Goal: Task Accomplishment & Management: Manage account settings

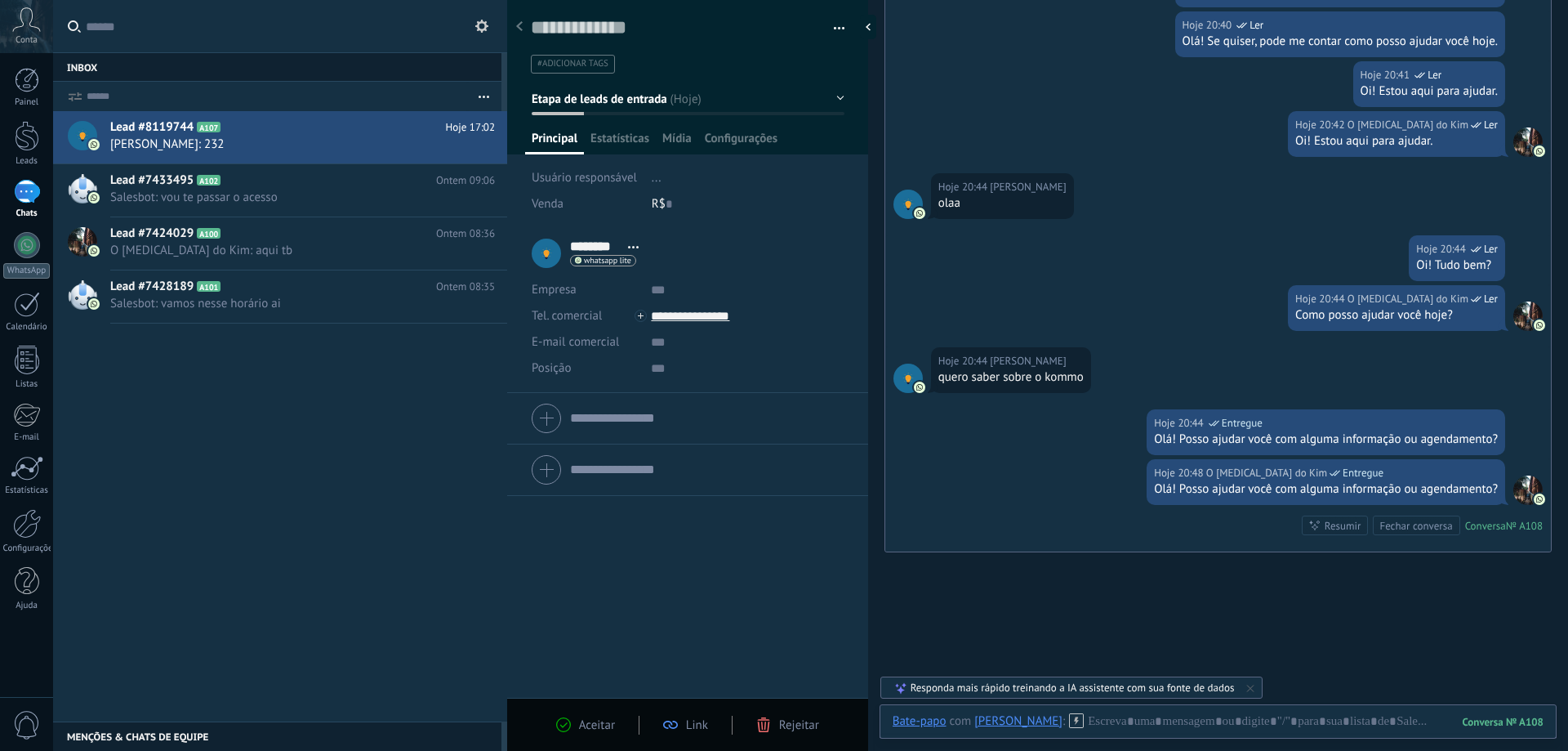
scroll to position [1533, 0]
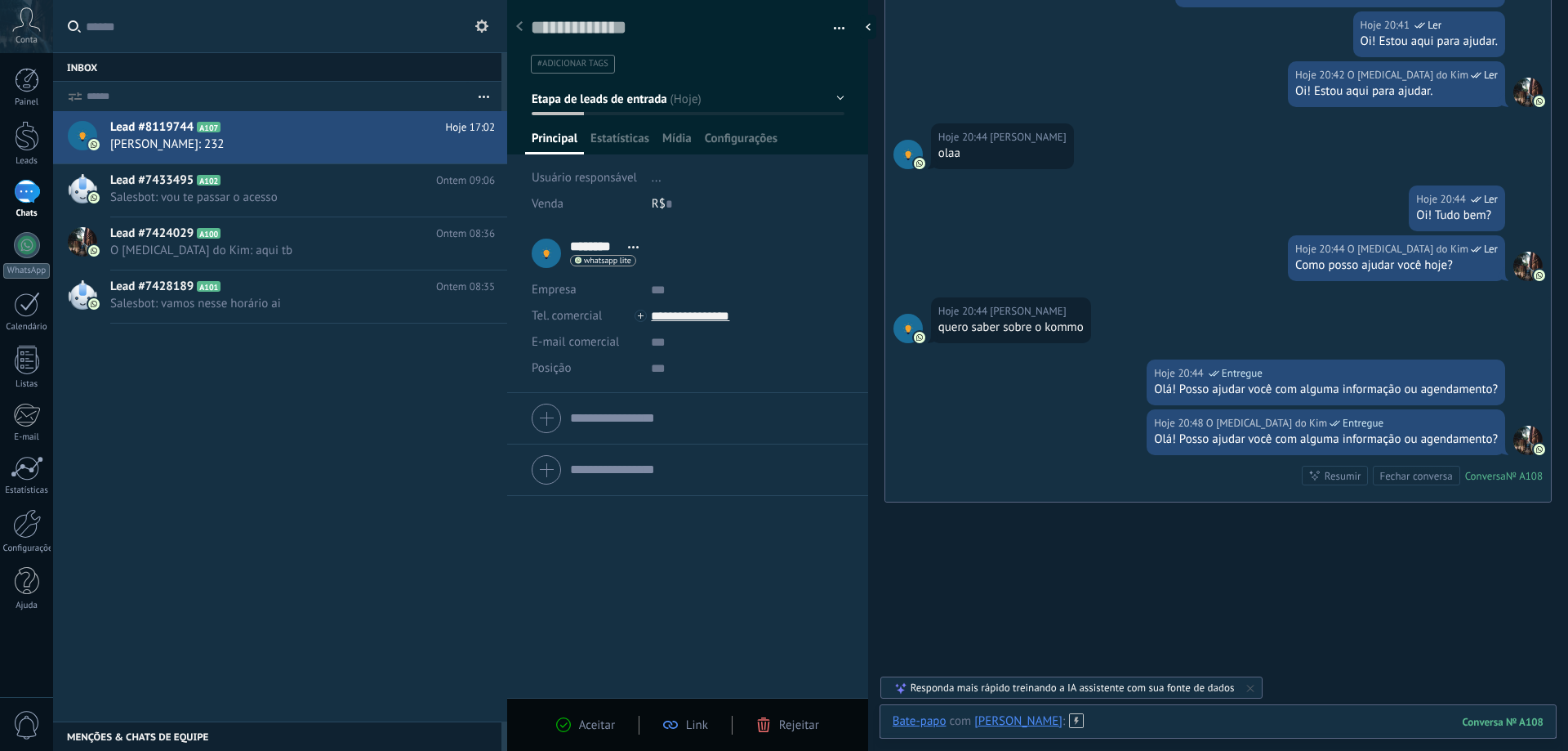
click at [1085, 722] on div at bounding box center [1217, 738] width 651 height 49
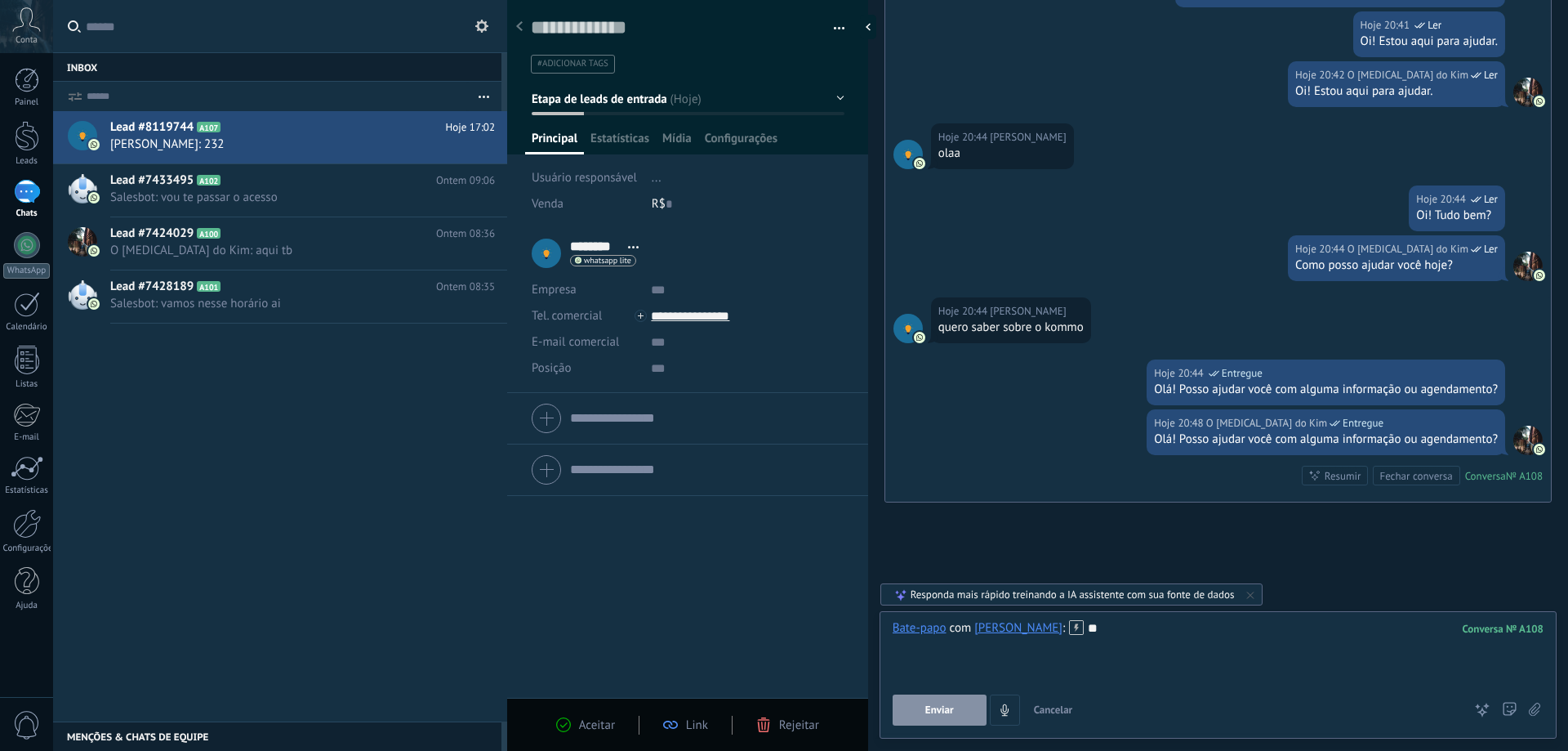
click at [956, 720] on button "Enviar" at bounding box center [939, 710] width 94 height 31
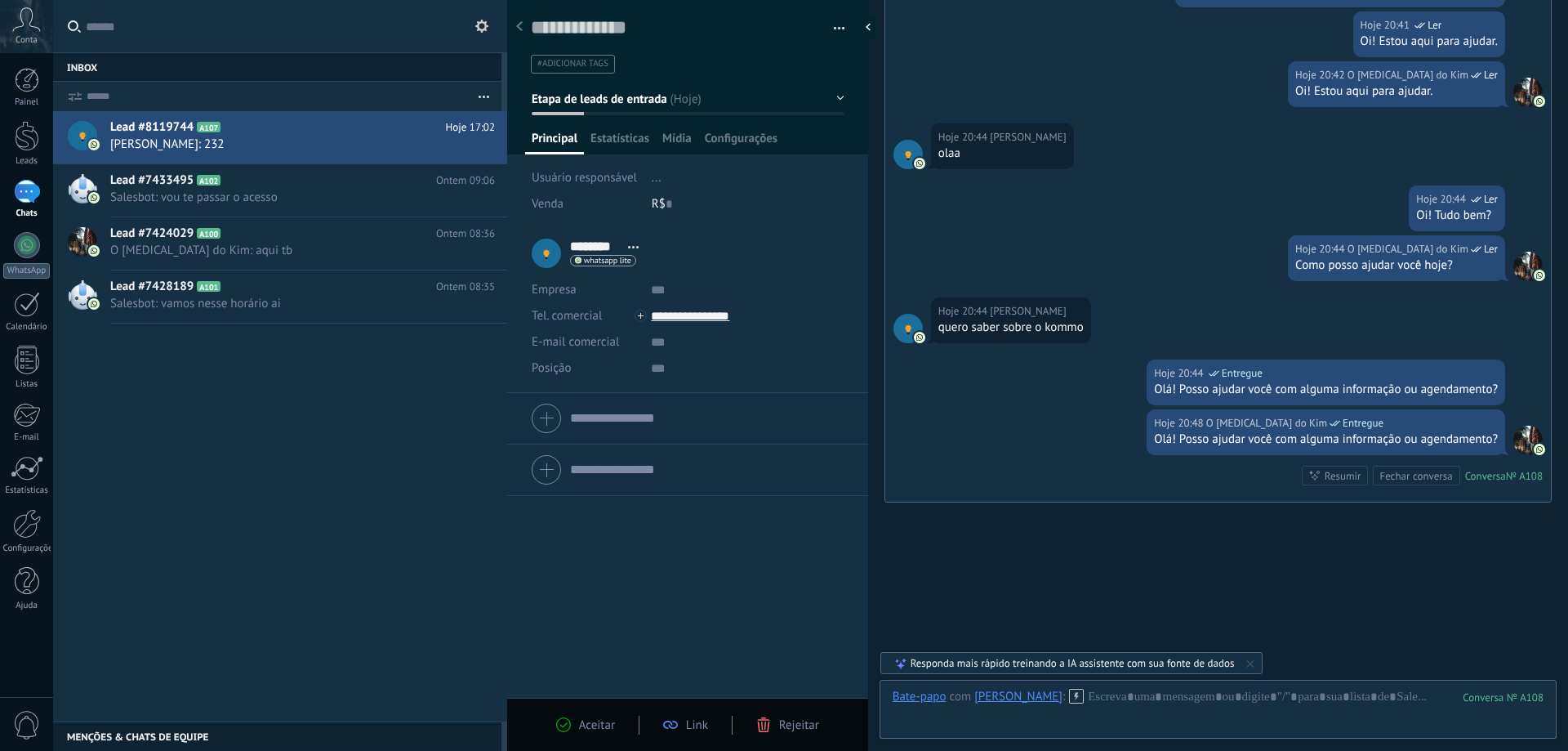
scroll to position [1619, 0]
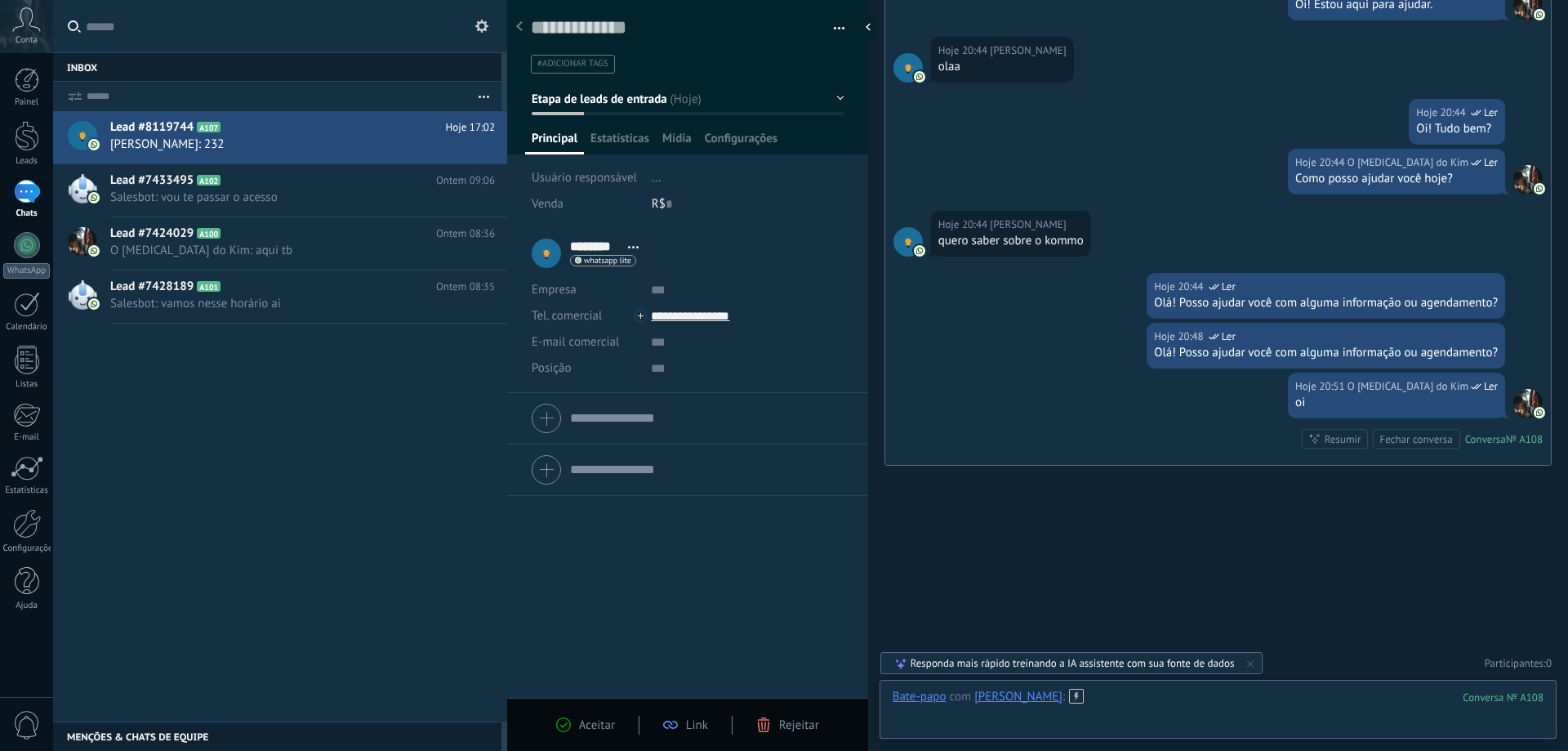
click at [1104, 692] on div at bounding box center [1217, 714] width 651 height 49
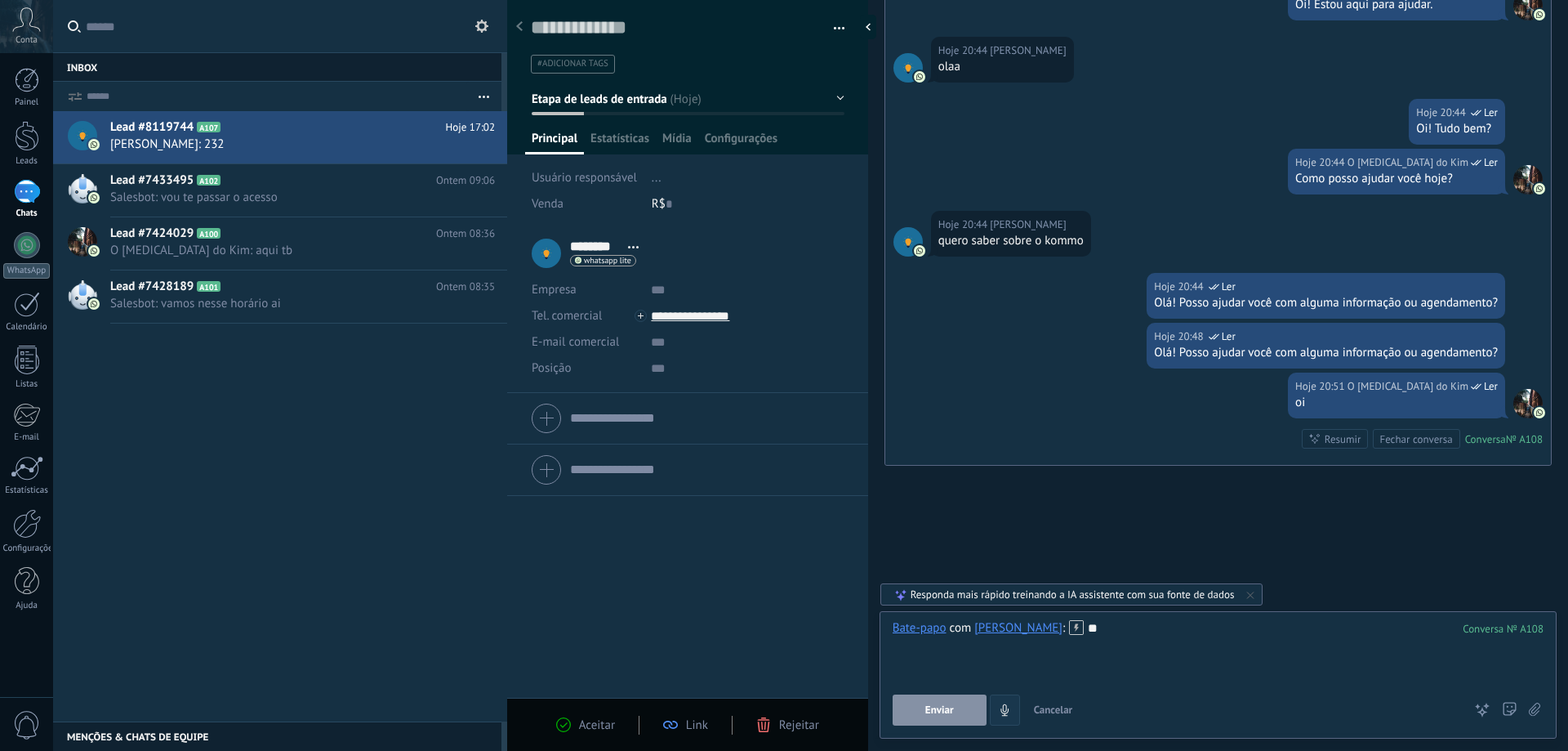
click at [962, 714] on button "Enviar" at bounding box center [939, 710] width 94 height 31
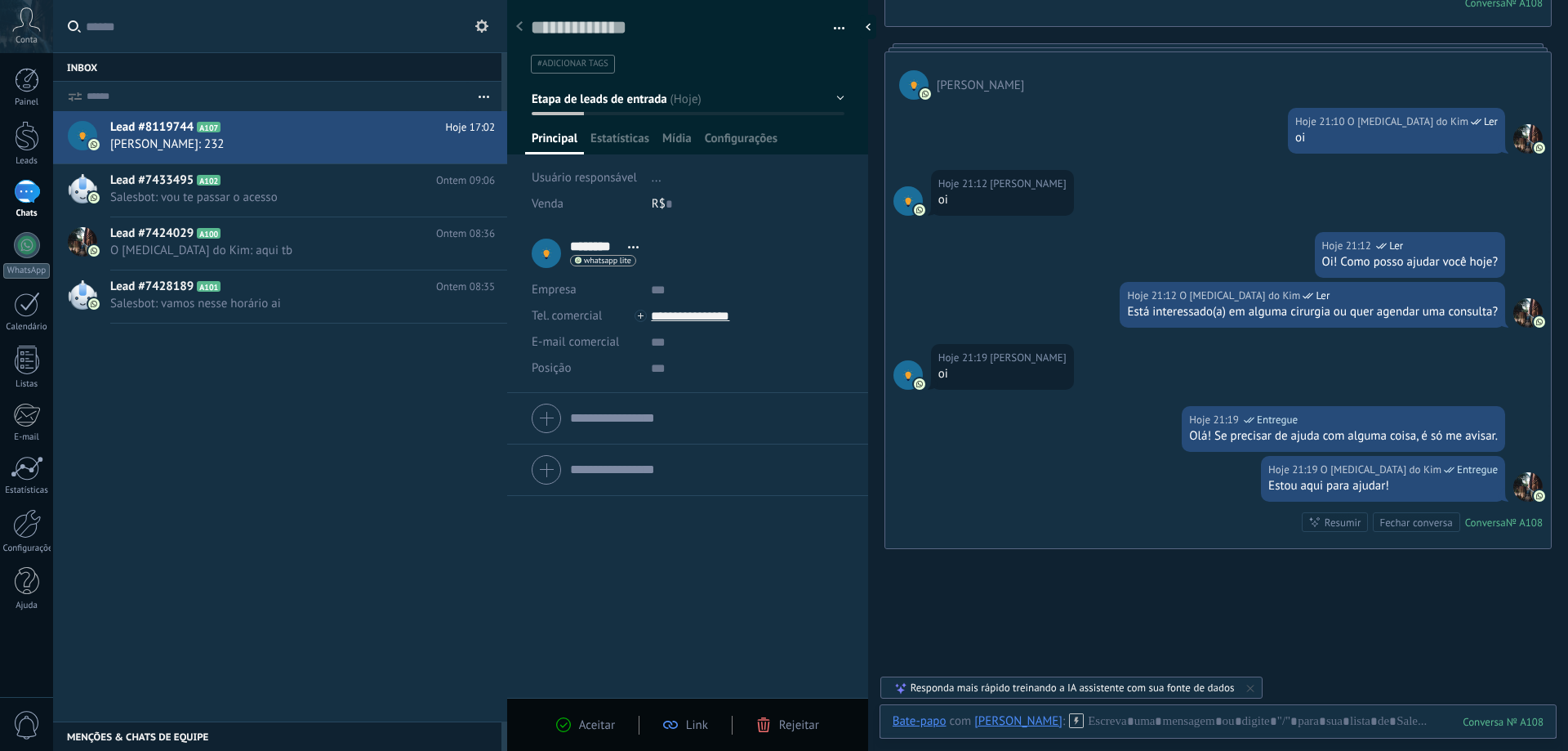
scroll to position [2142, 0]
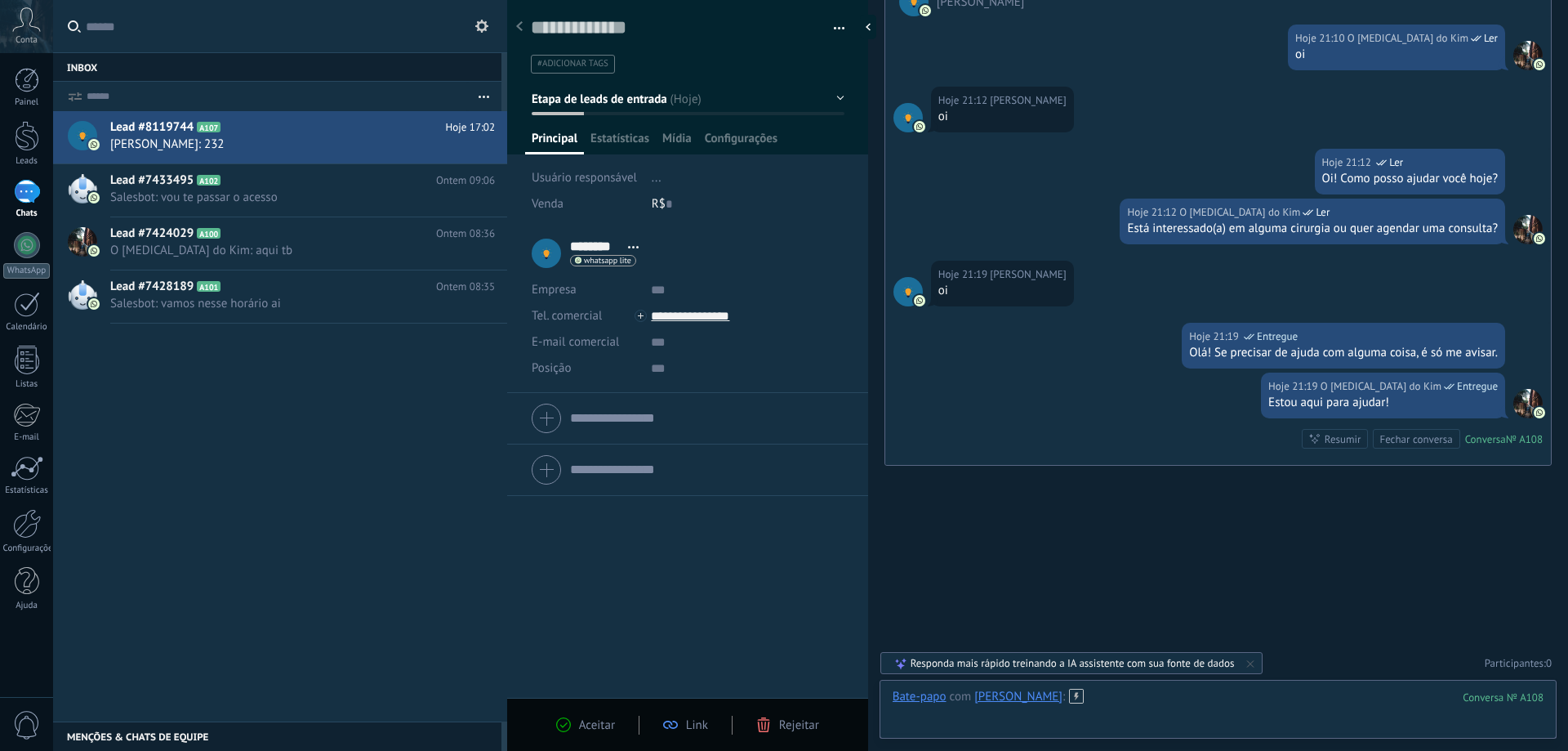
click at [1120, 700] on div at bounding box center [1217, 714] width 651 height 49
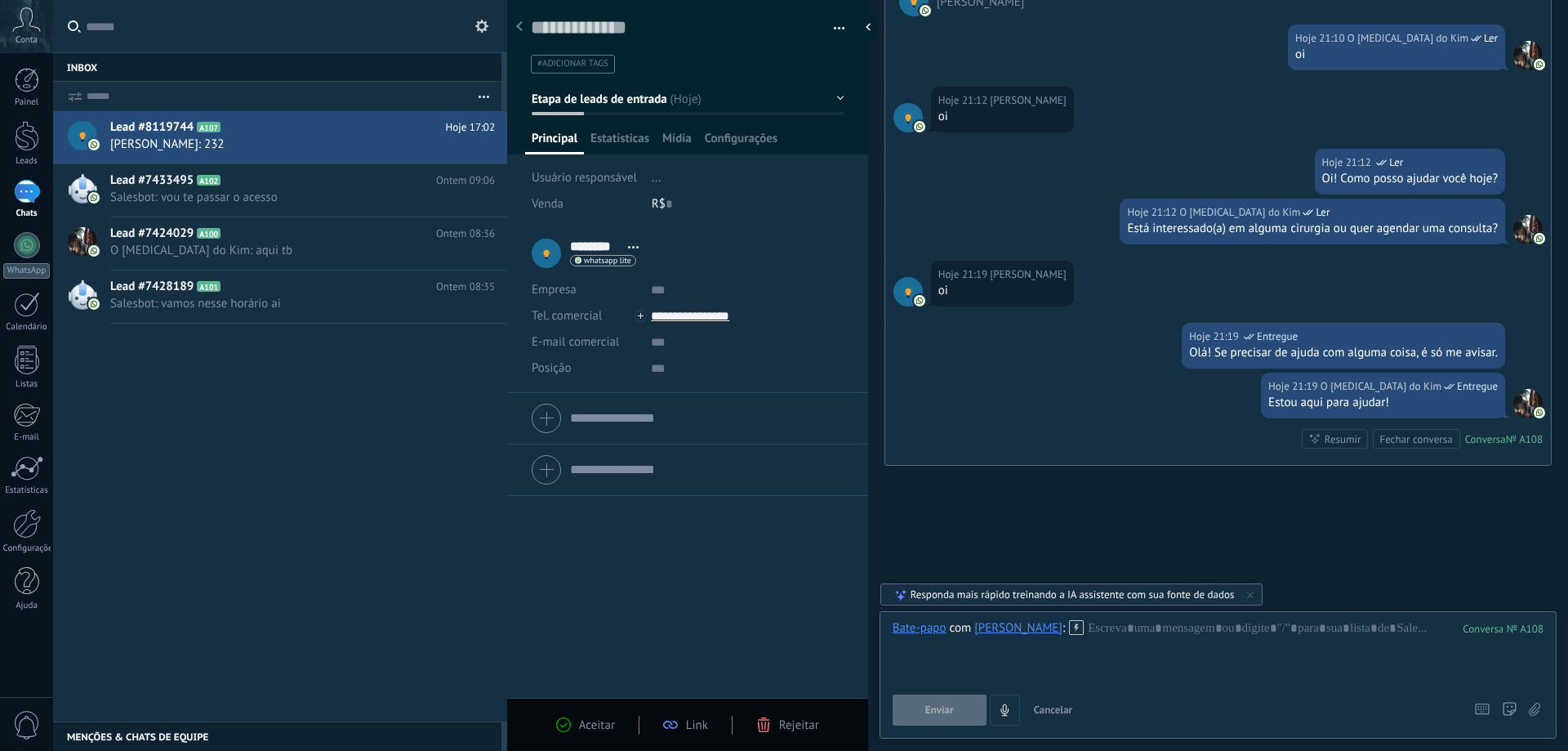
click at [697, 727] on span "Link" at bounding box center [697, 725] width 22 height 16
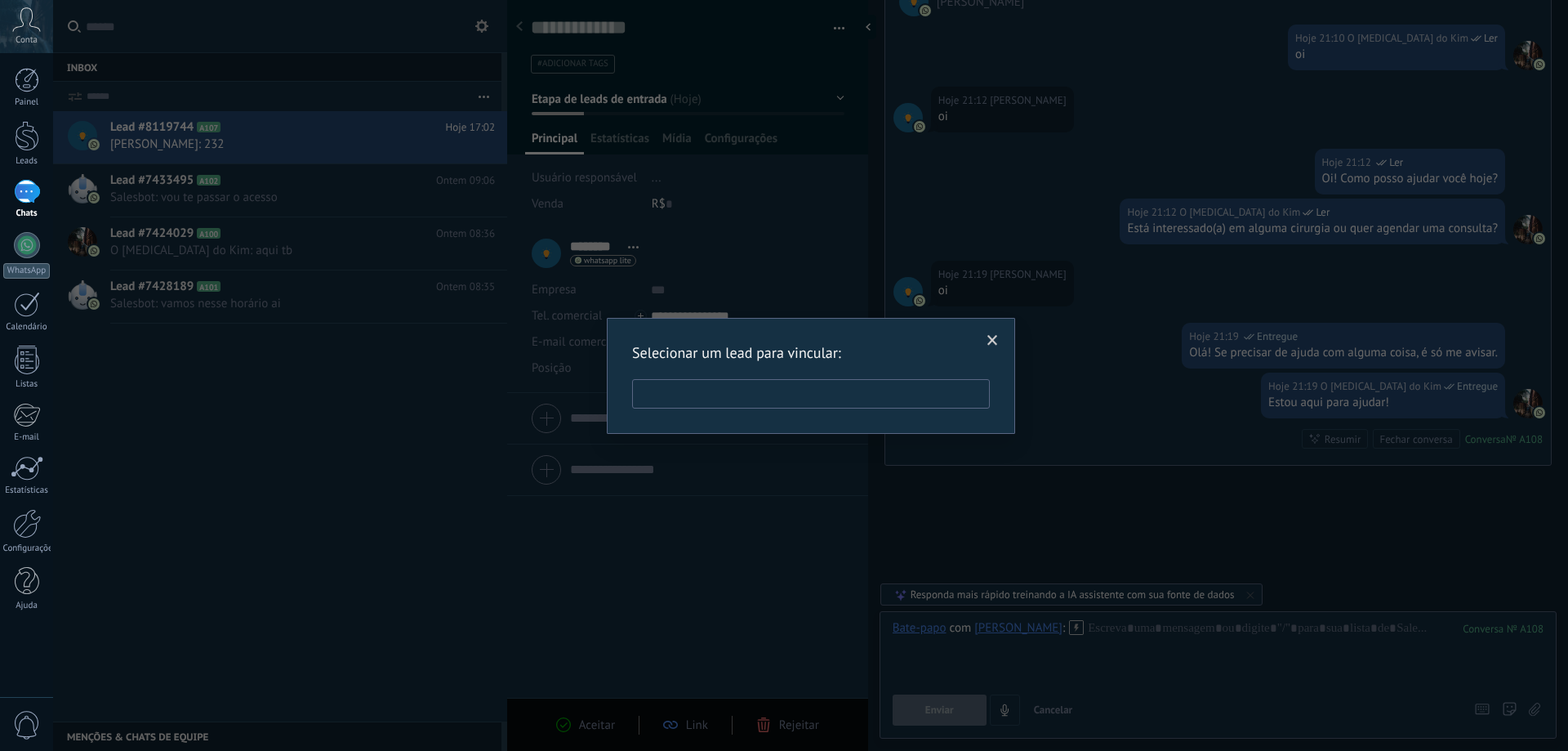
click at [738, 398] on input "text" at bounding box center [811, 394] width 358 height 29
click at [988, 344] on span at bounding box center [993, 341] width 11 height 12
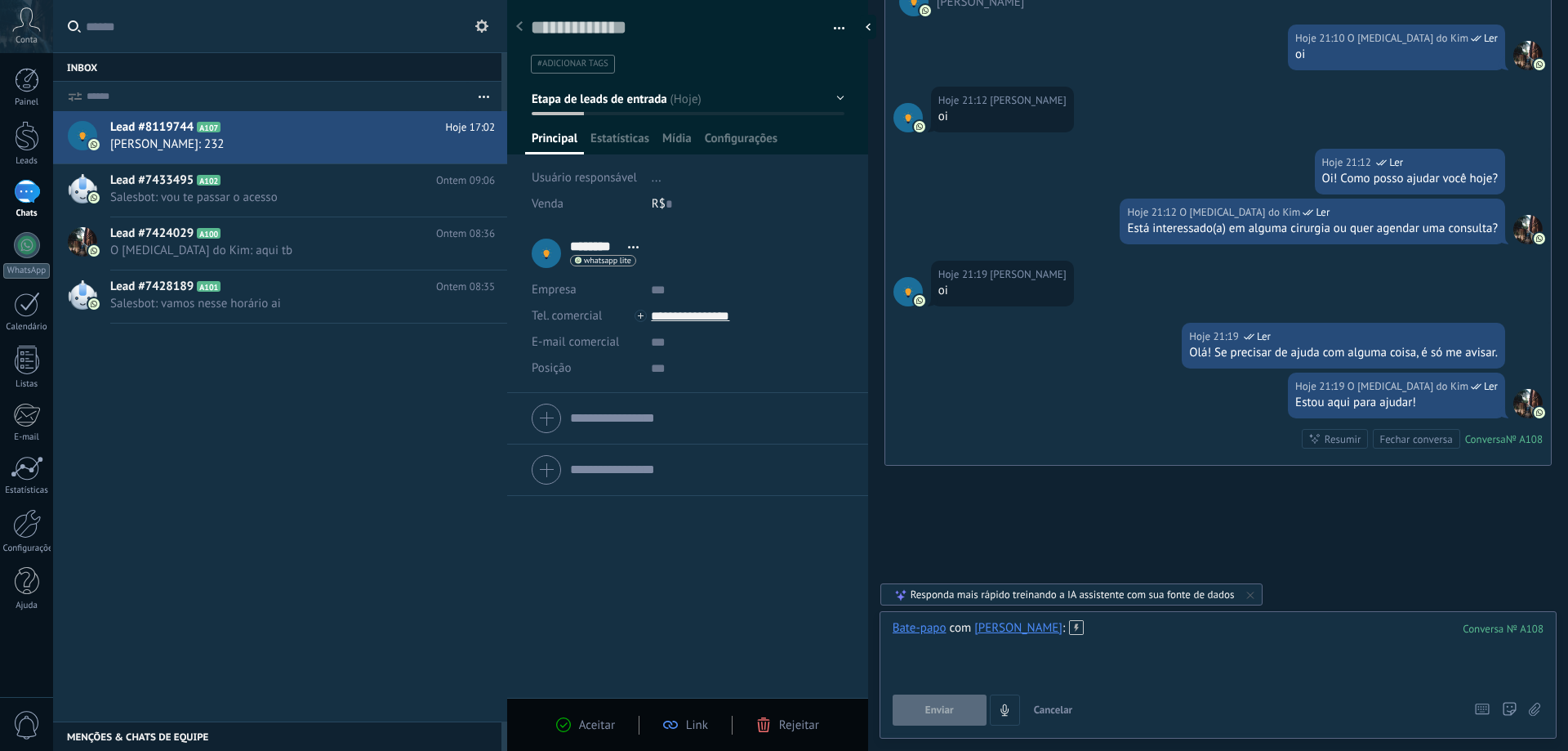
click at [1091, 628] on div at bounding box center [1217, 651] width 651 height 62
click at [947, 713] on span "Enviar" at bounding box center [939, 710] width 28 height 12
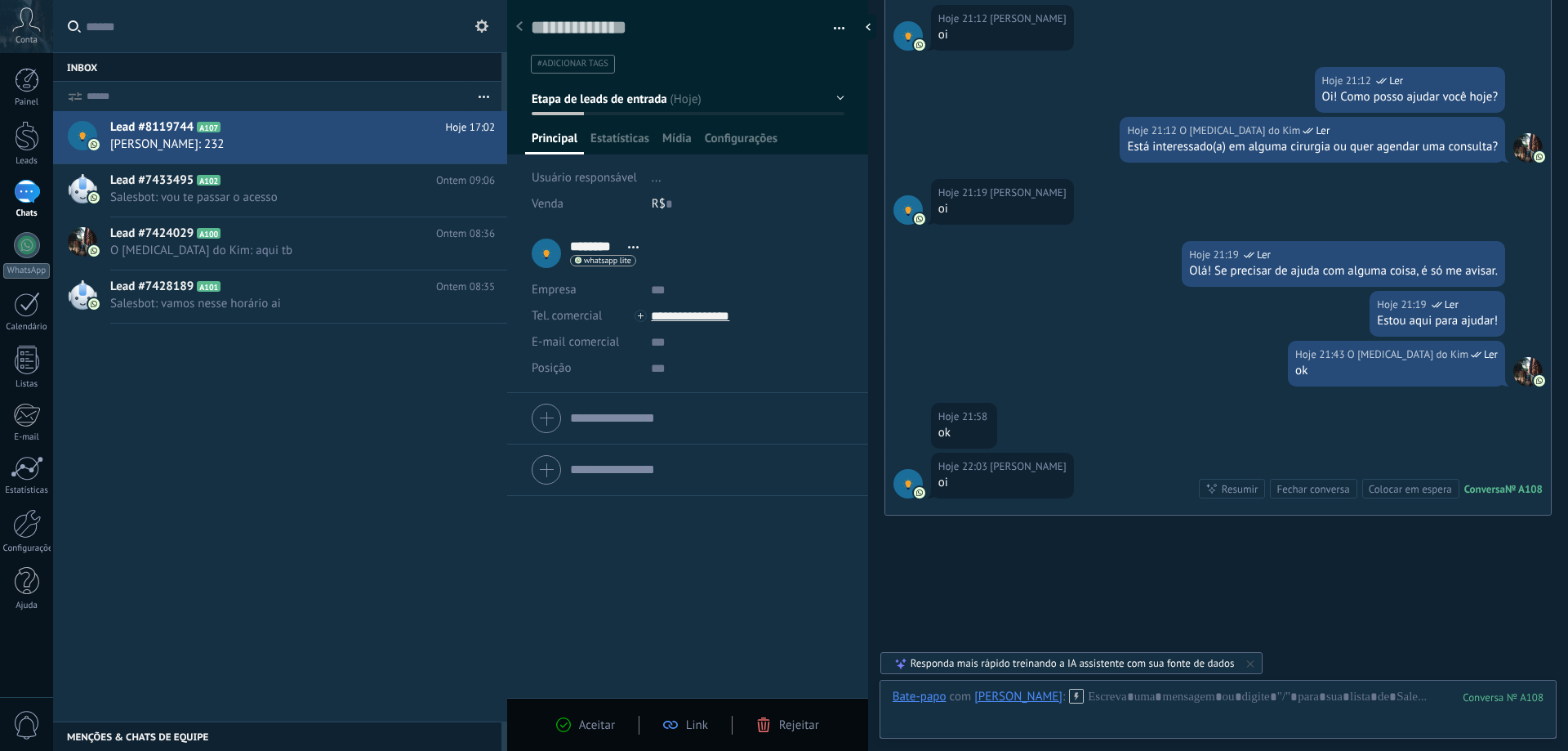
scroll to position [2273, 0]
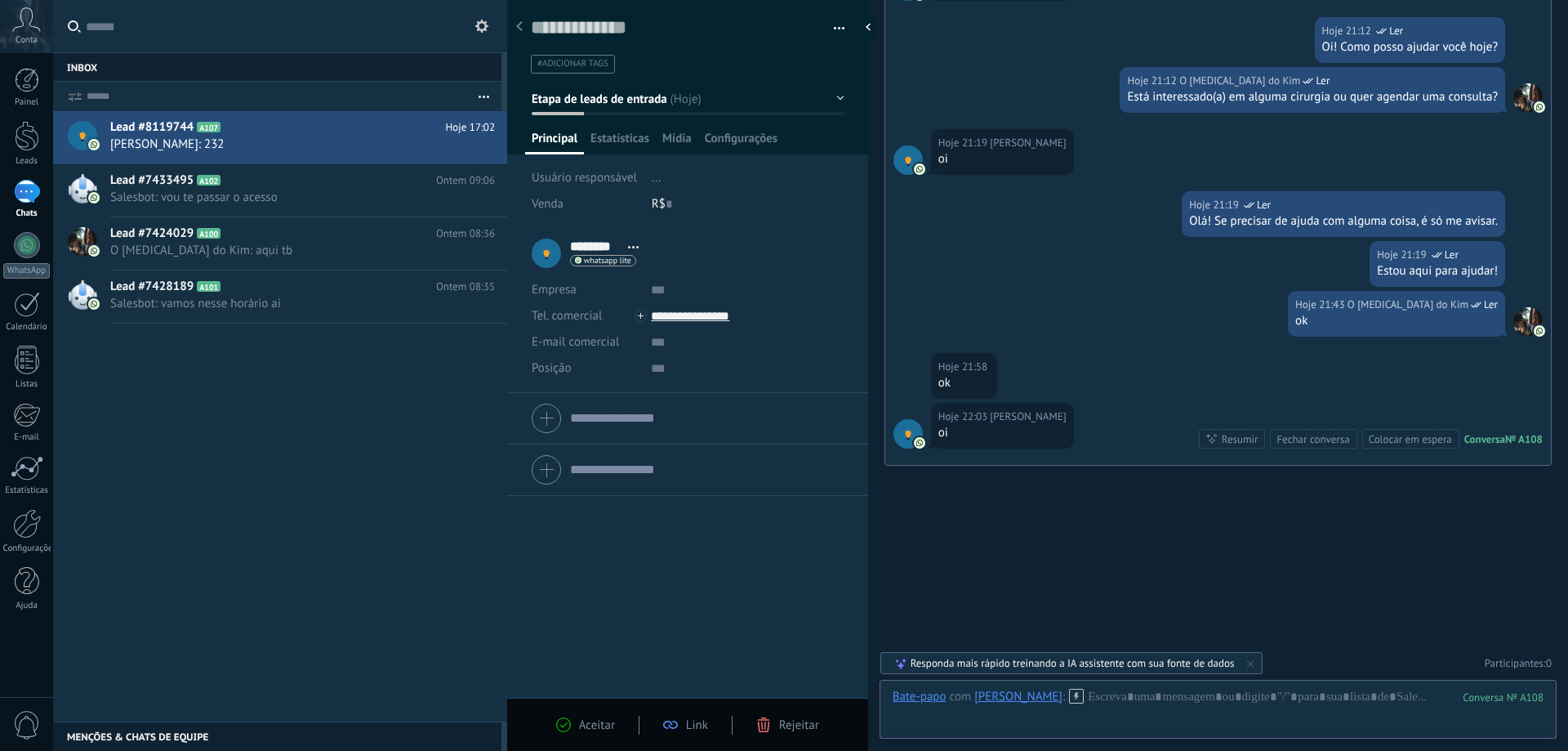
click at [838, 33] on button "button" at bounding box center [834, 28] width 24 height 25
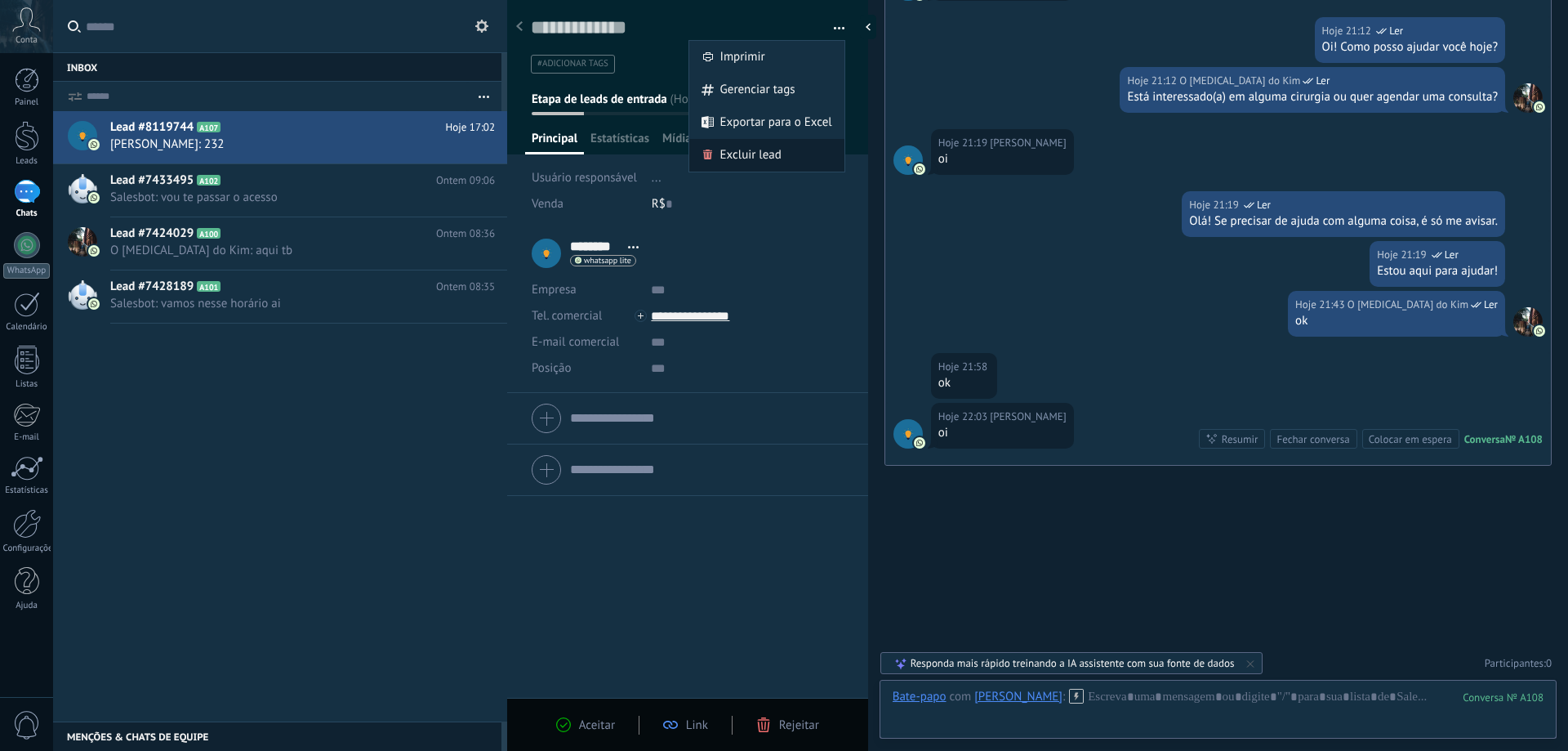
click at [767, 148] on span "Excluir lead" at bounding box center [751, 155] width 61 height 33
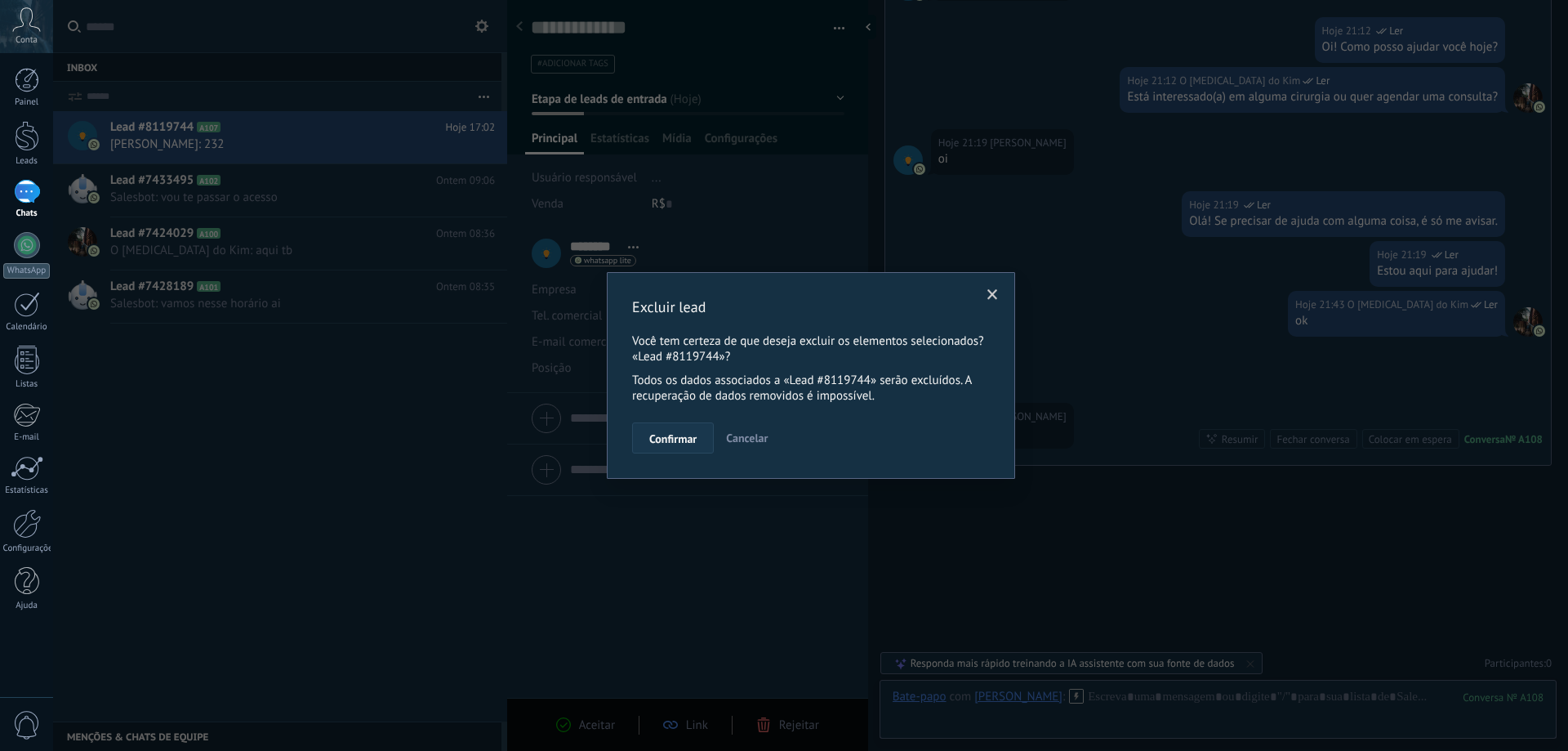
click at [681, 437] on span "Confirmar" at bounding box center [673, 439] width 47 height 12
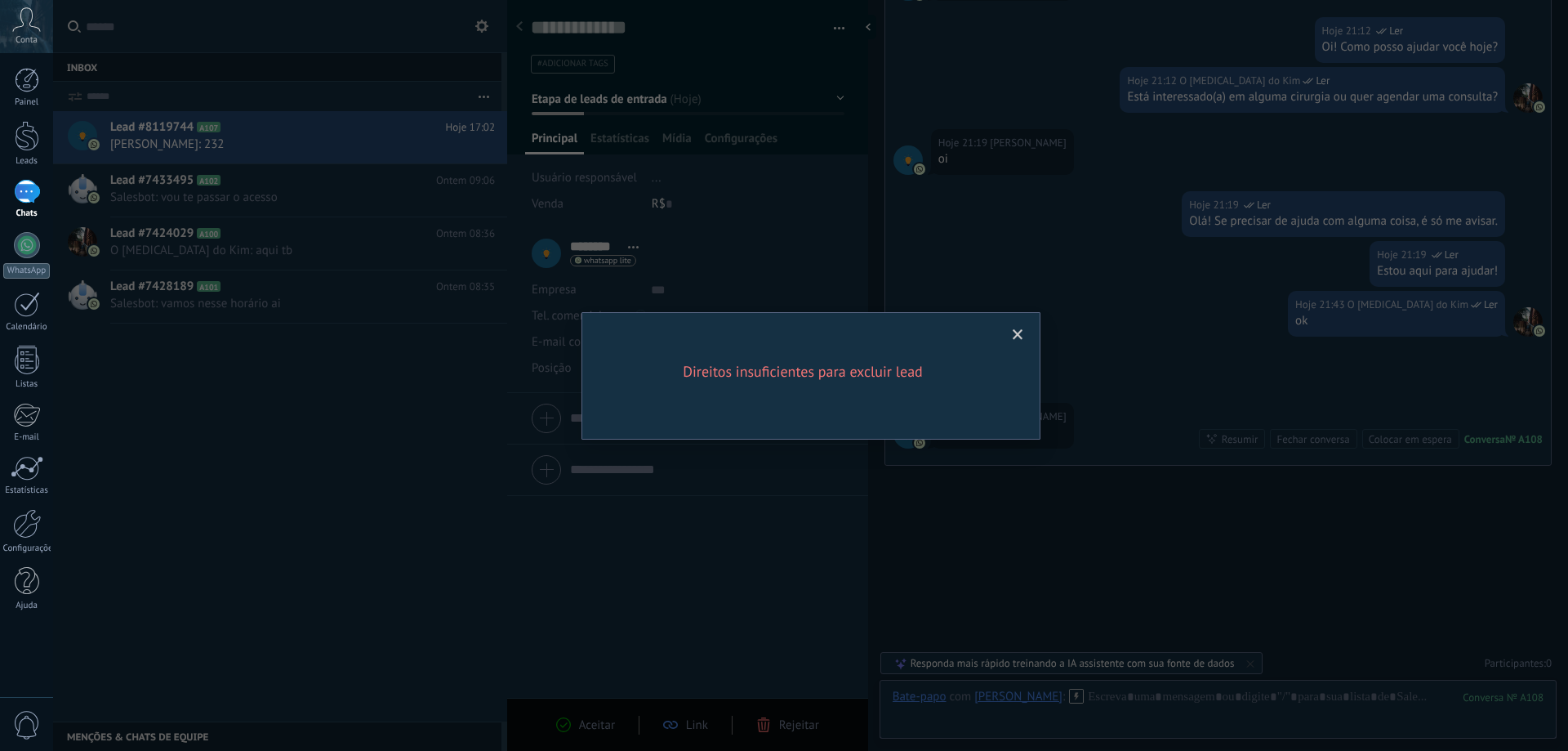
click at [1016, 331] on span at bounding box center [1018, 334] width 11 height 12
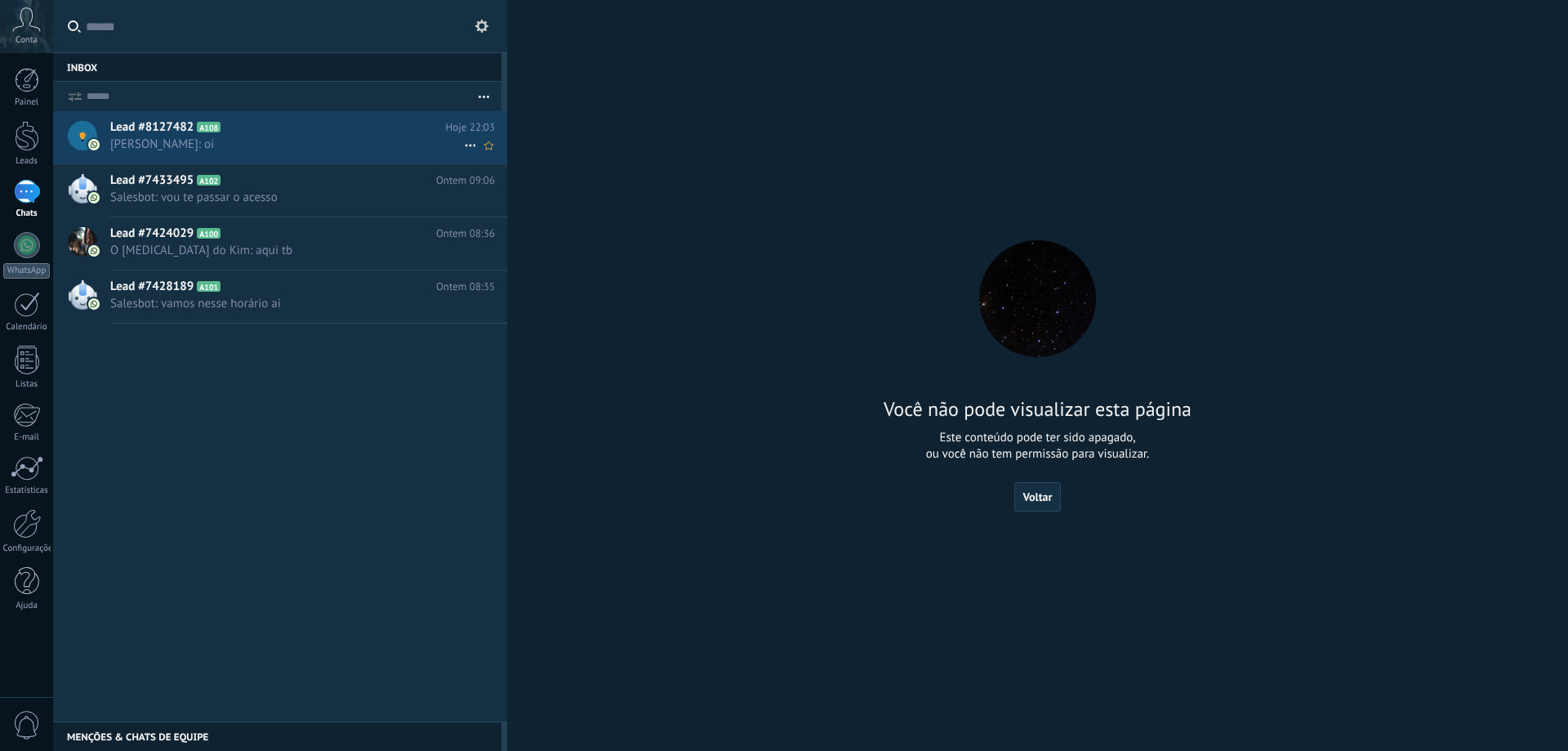
click at [327, 138] on span "[PERSON_NAME]: oi" at bounding box center [287, 143] width 353 height 16
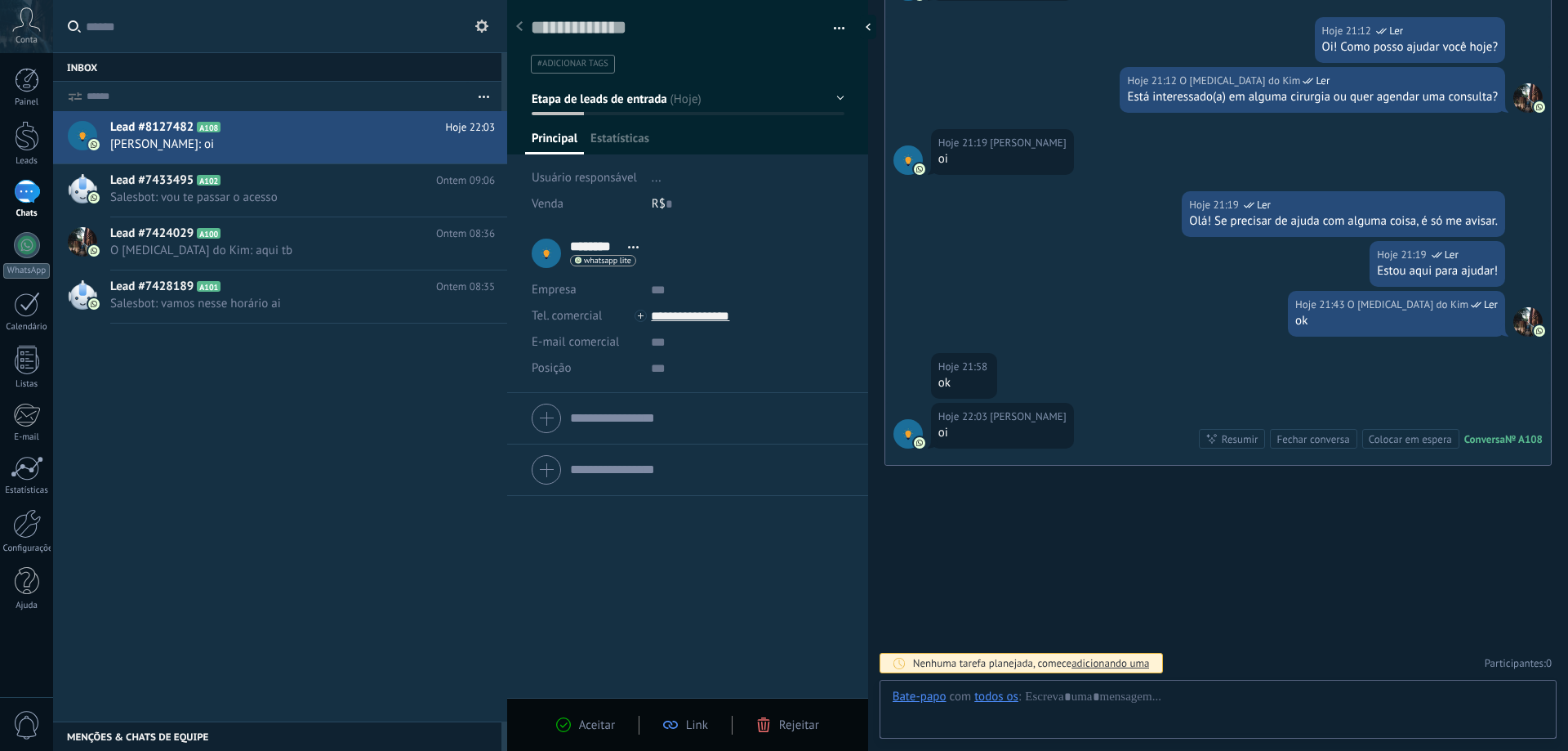
scroll to position [25, 0]
click at [838, 27] on button "button" at bounding box center [834, 28] width 24 height 25
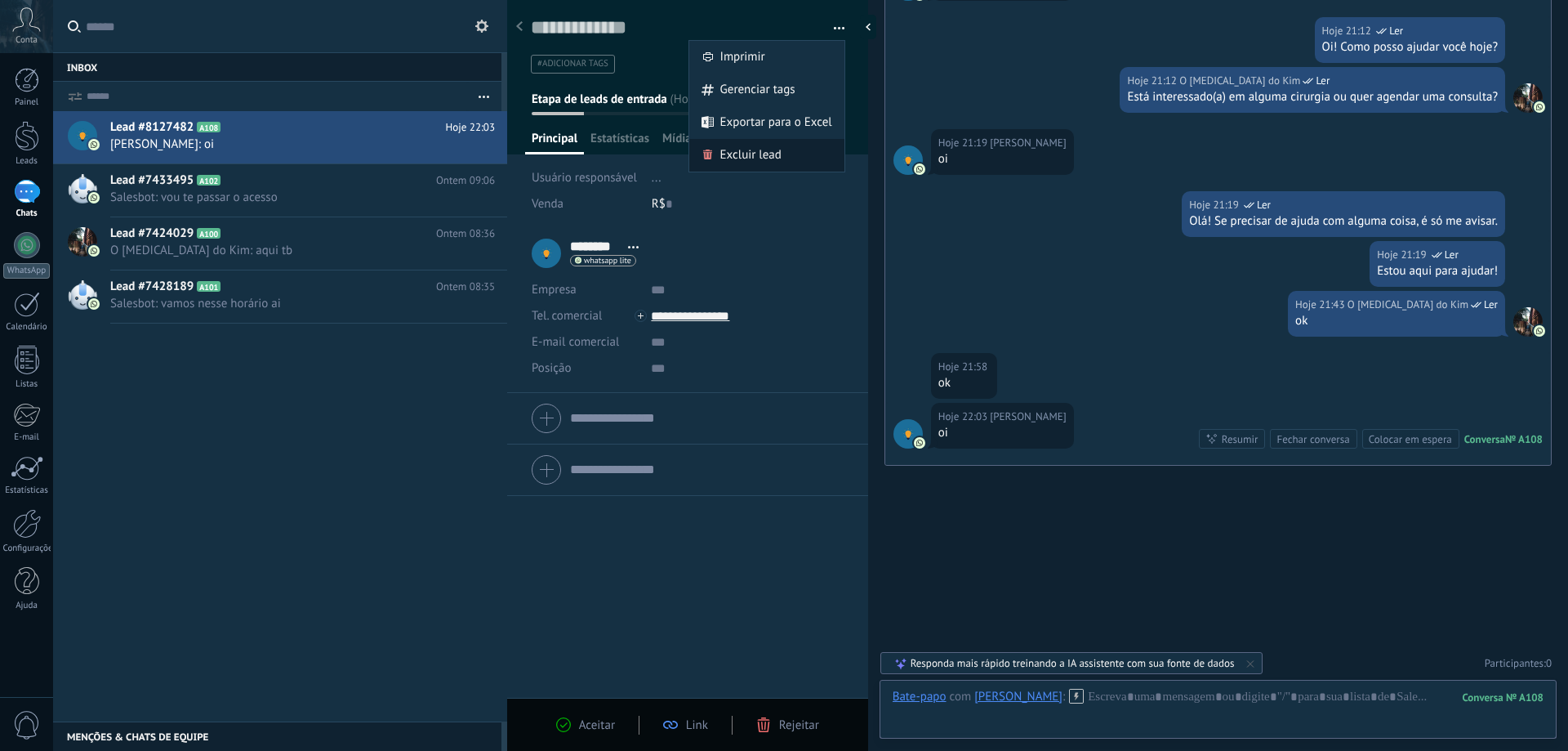
click at [722, 156] on span "Excluir lead" at bounding box center [751, 155] width 61 height 33
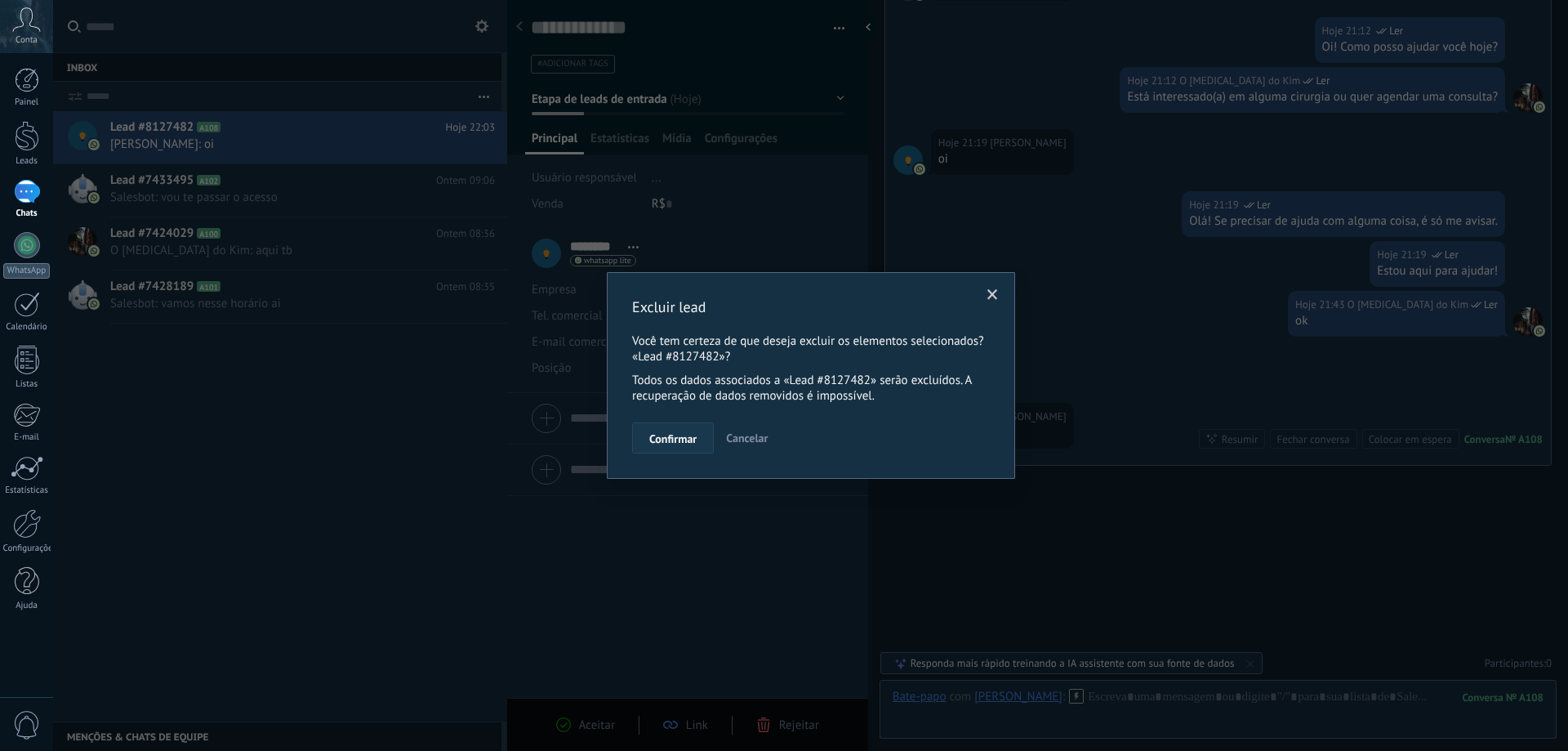
click at [679, 444] on span "Confirmar" at bounding box center [673, 439] width 47 height 12
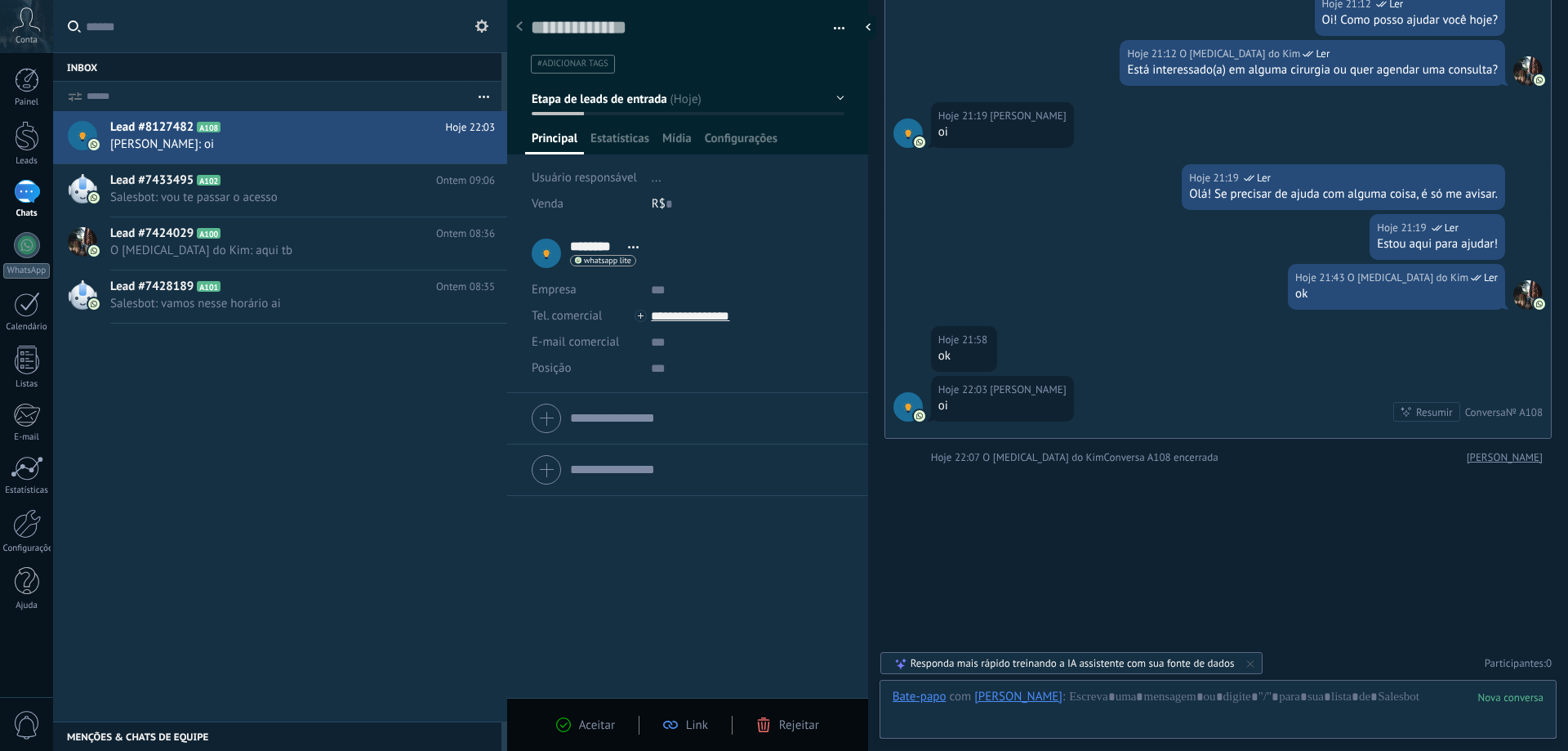
scroll to position [2007, 0]
click at [833, 38] on button "button" at bounding box center [834, 28] width 24 height 25
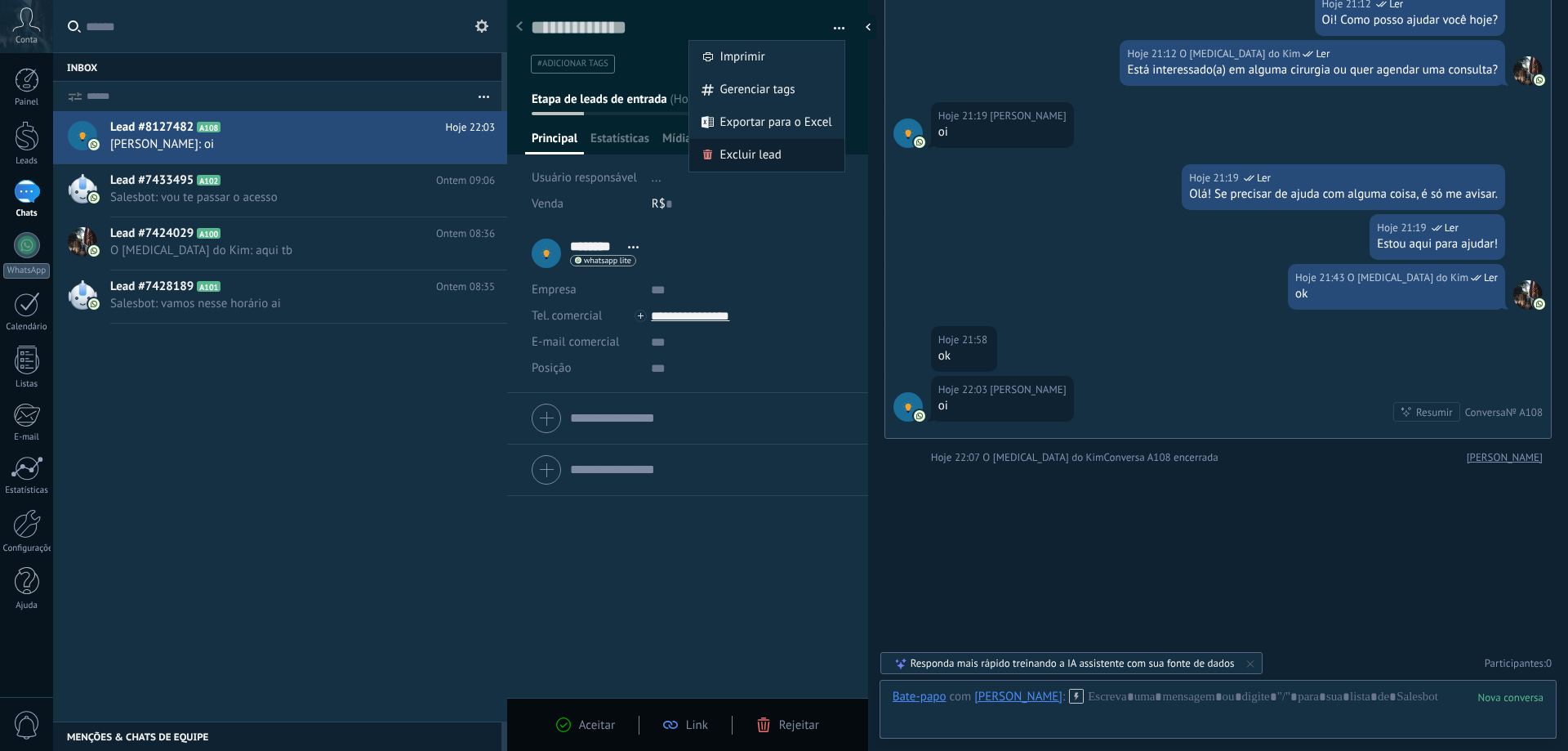
click at [749, 149] on span "Excluir lead" at bounding box center [751, 155] width 61 height 33
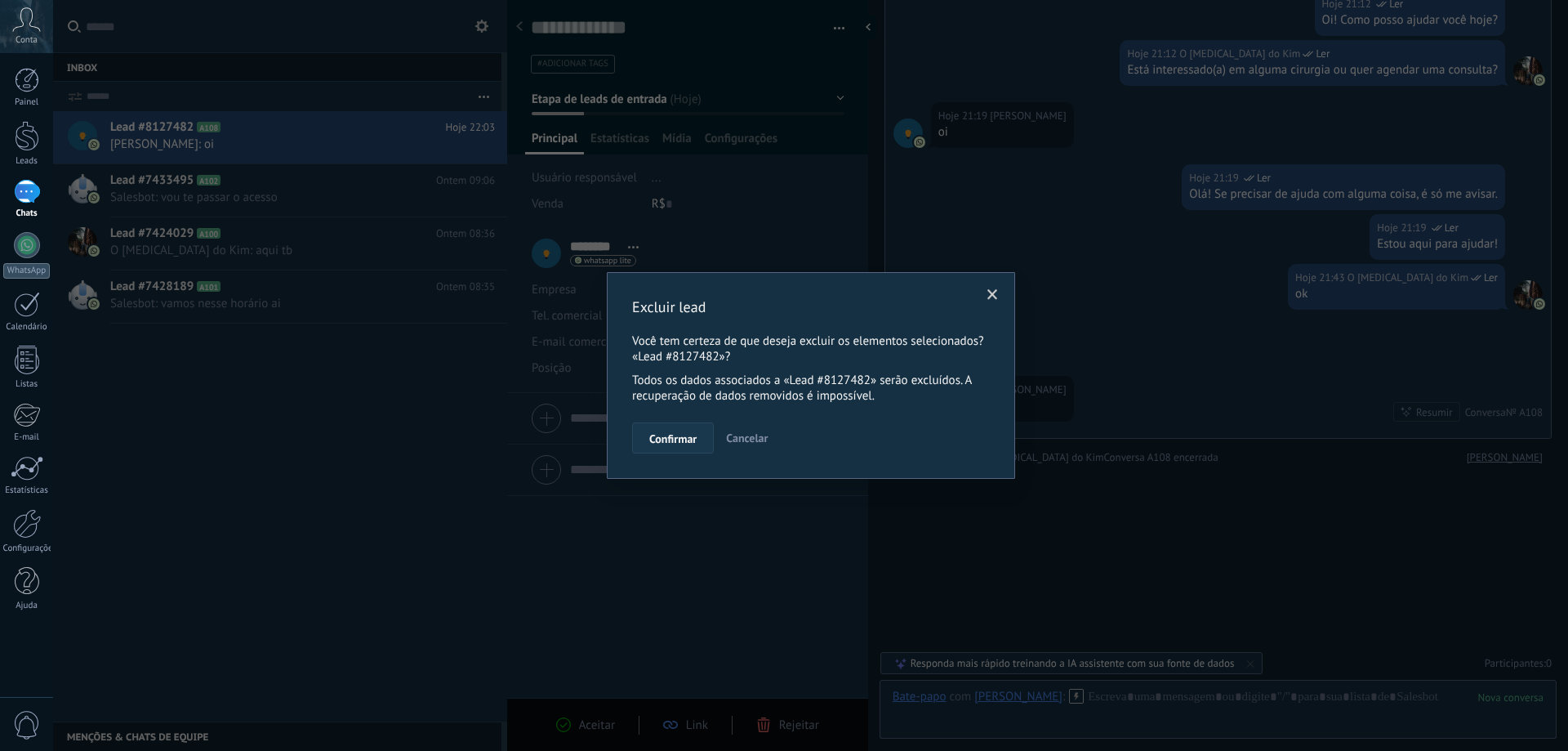
click at [691, 438] on span "Confirmar" at bounding box center [673, 439] width 47 height 12
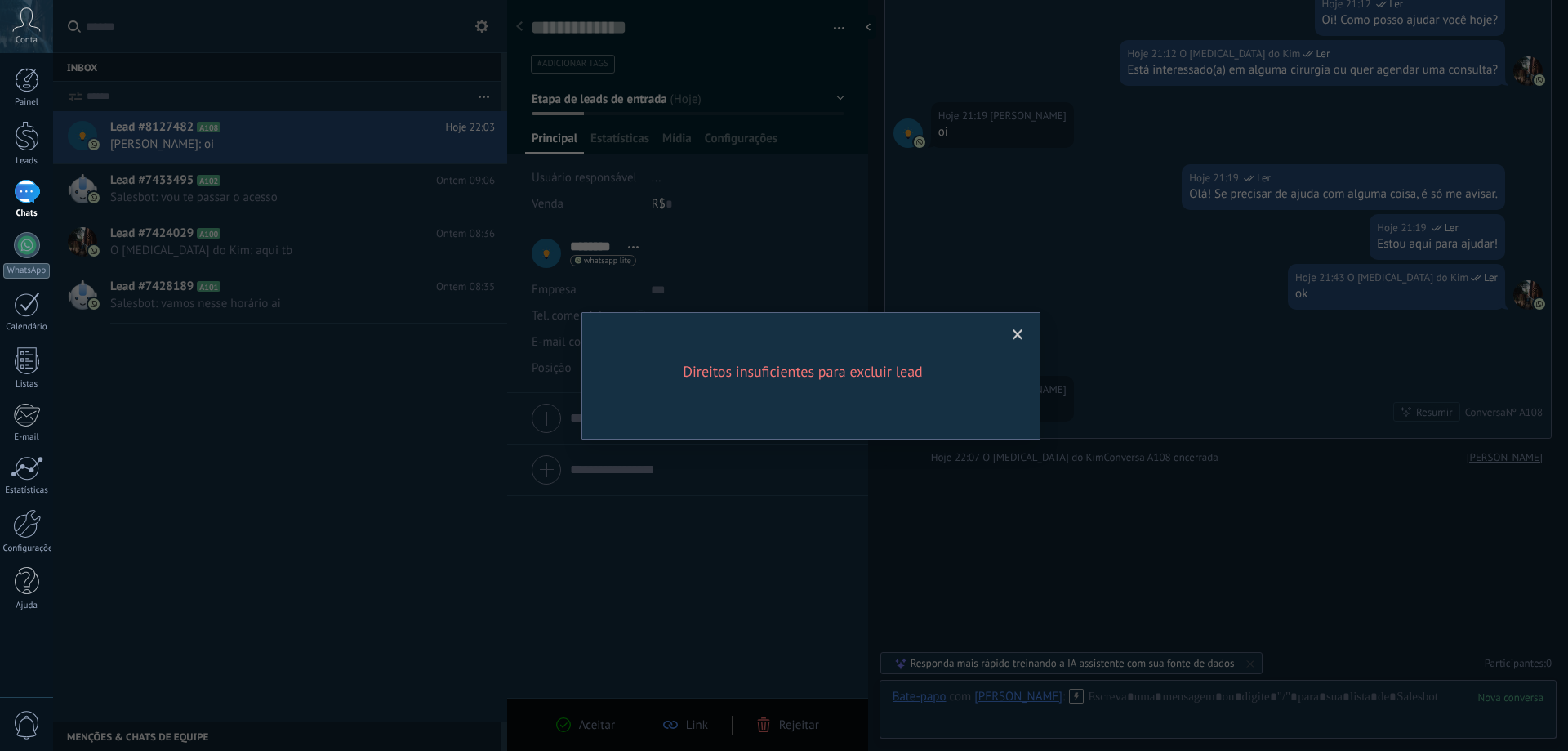
click at [1008, 333] on span at bounding box center [1018, 334] width 27 height 27
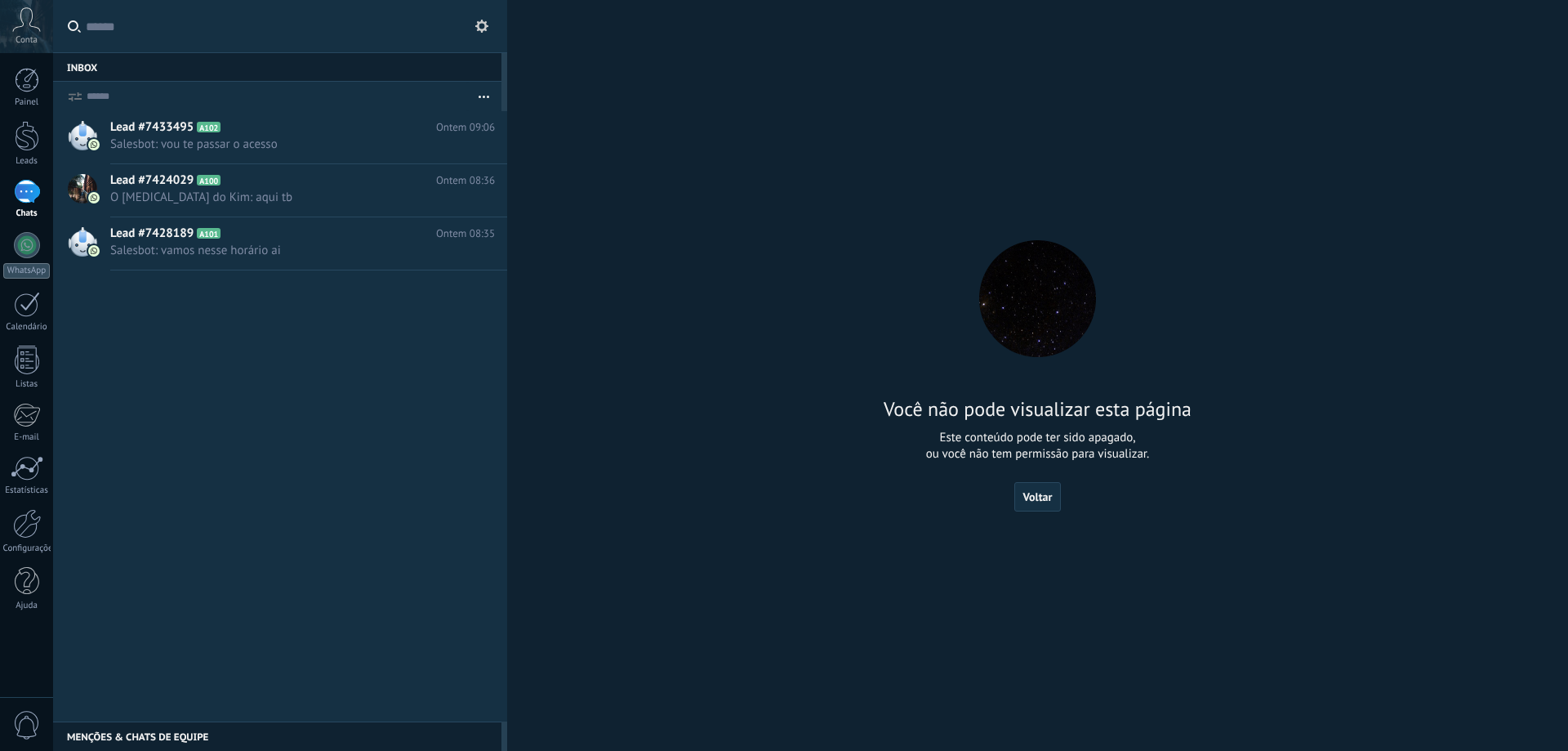
click at [14, 206] on div "Chats" at bounding box center [26, 199] width 53 height 39
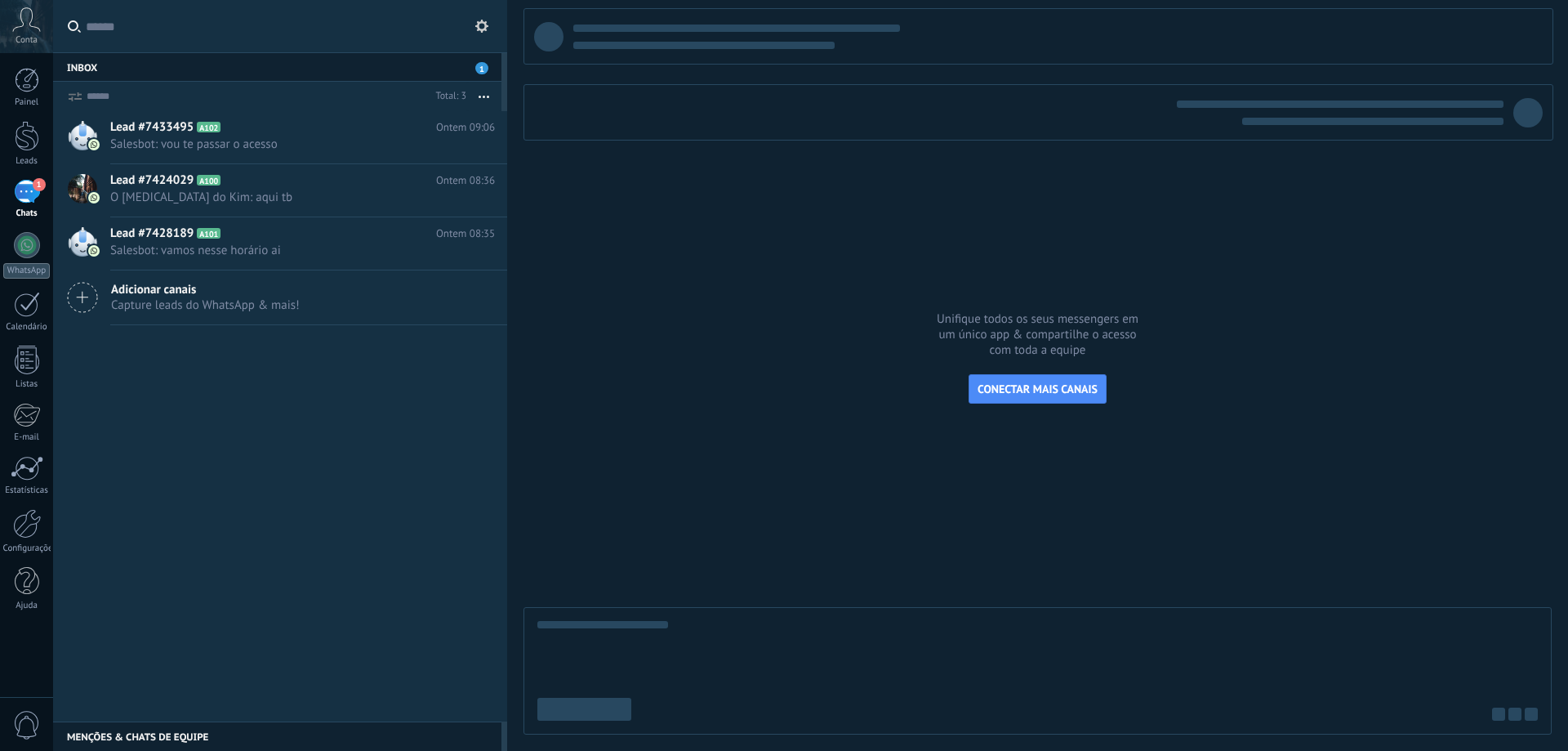
drag, startPoint x: 751, startPoint y: 344, endPoint x: 790, endPoint y: 353, distance: 40.0
click at [752, 344] on div at bounding box center [1037, 371] width 1028 height 726
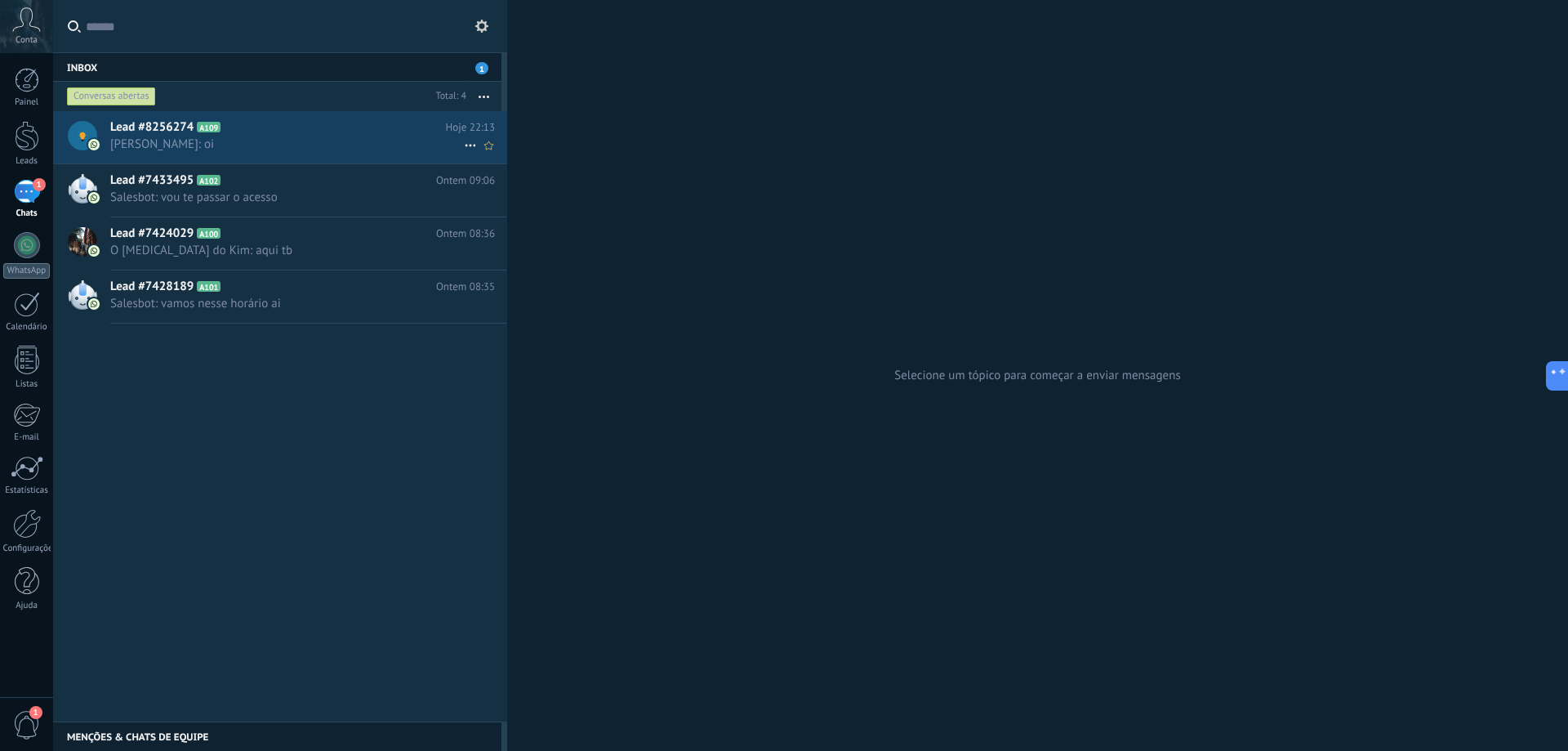
click at [300, 136] on span "[PERSON_NAME]: oi" at bounding box center [287, 143] width 353 height 16
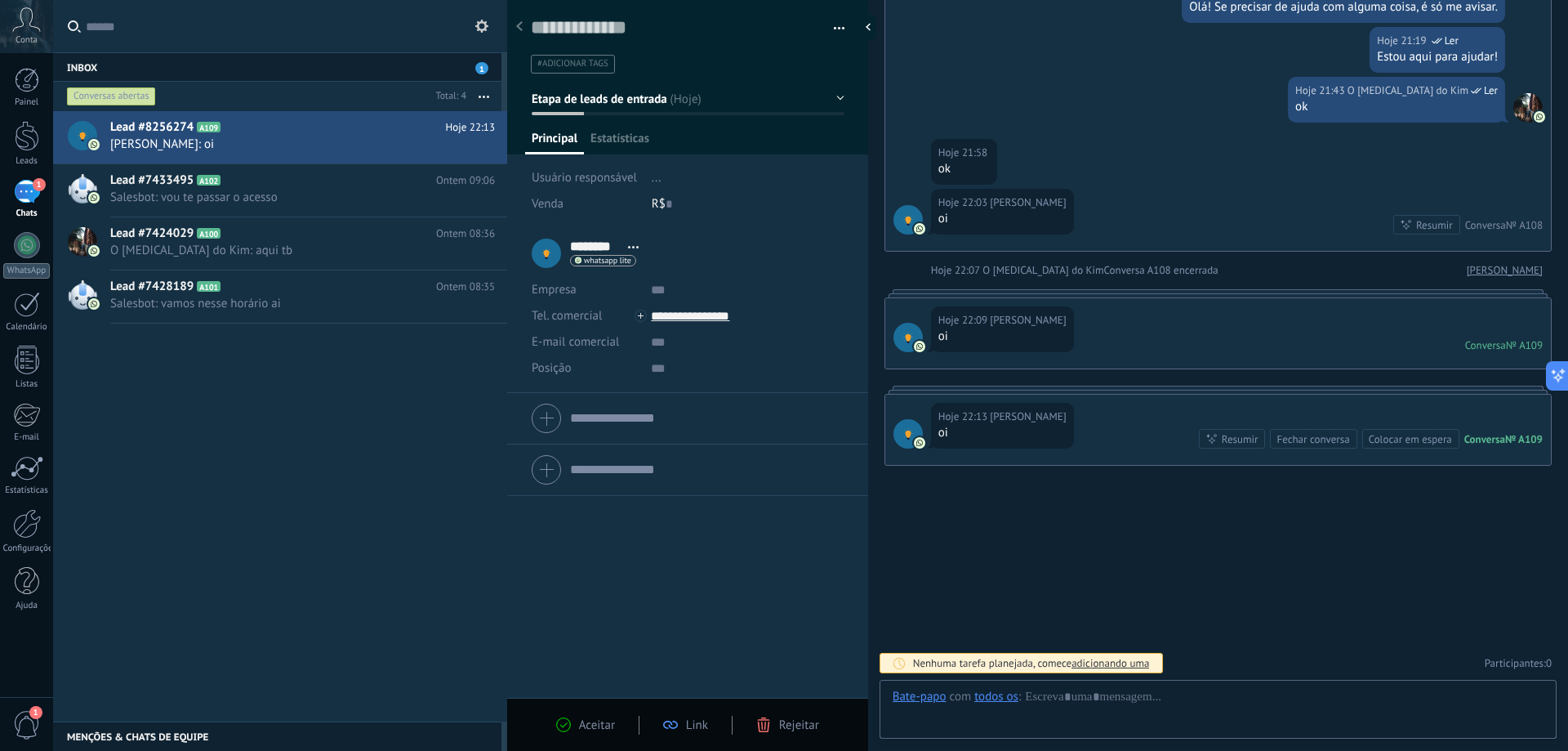
scroll to position [25, 0]
click at [838, 23] on button "button" at bounding box center [834, 28] width 24 height 25
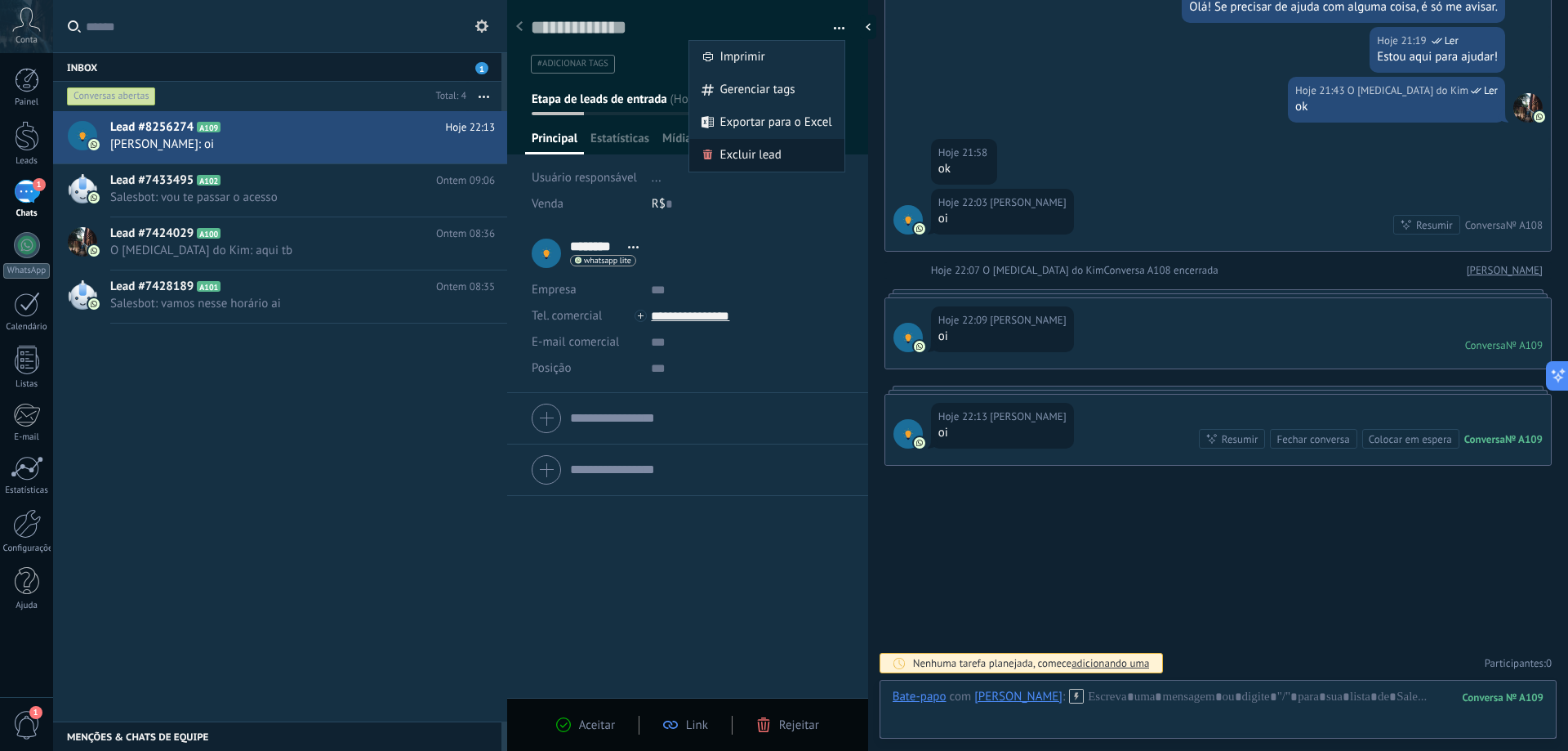
click at [784, 154] on div "Excluir lead" at bounding box center [767, 155] width 155 height 33
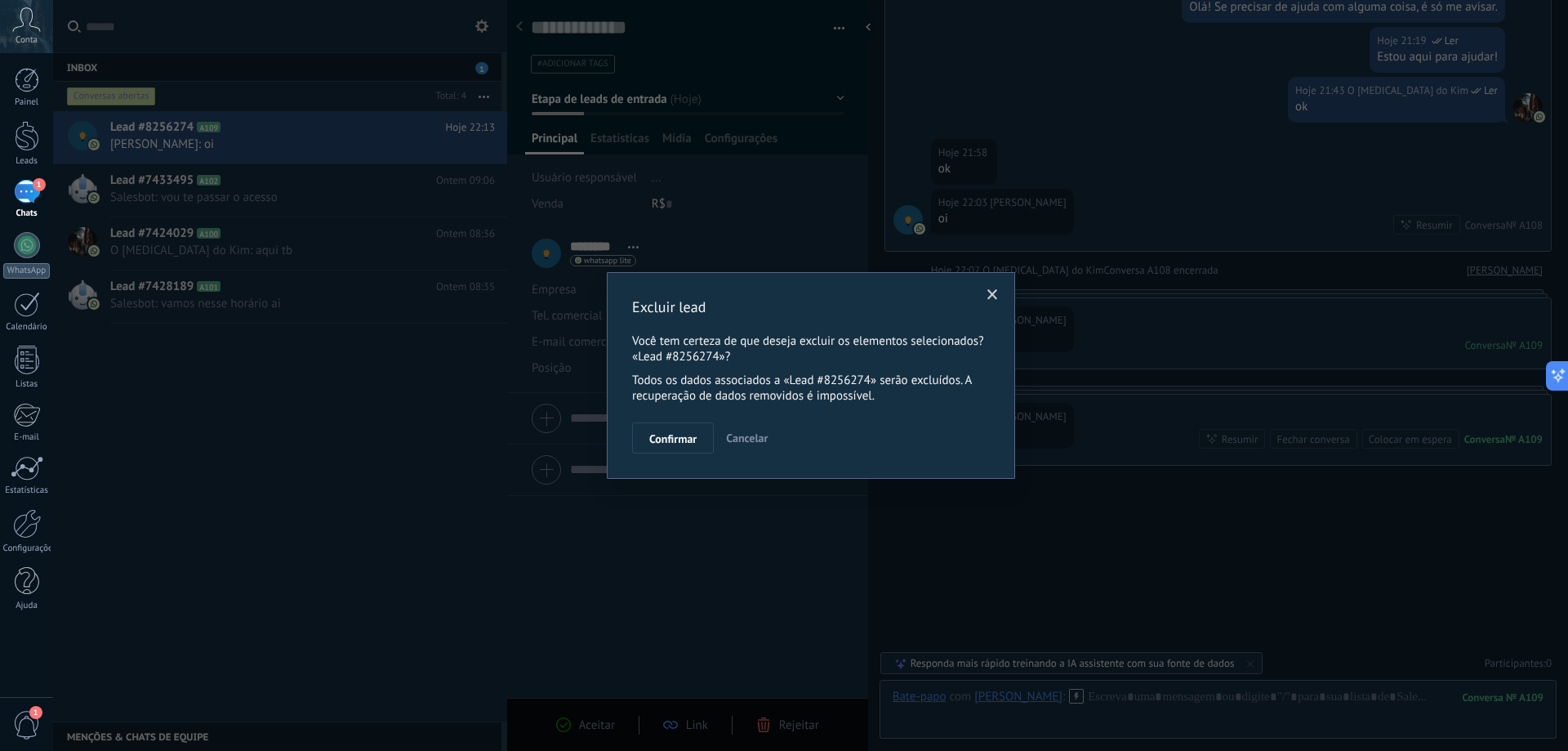
scroll to position [2098, 0]
click at [680, 429] on button "Confirmar" at bounding box center [672, 438] width 81 height 31
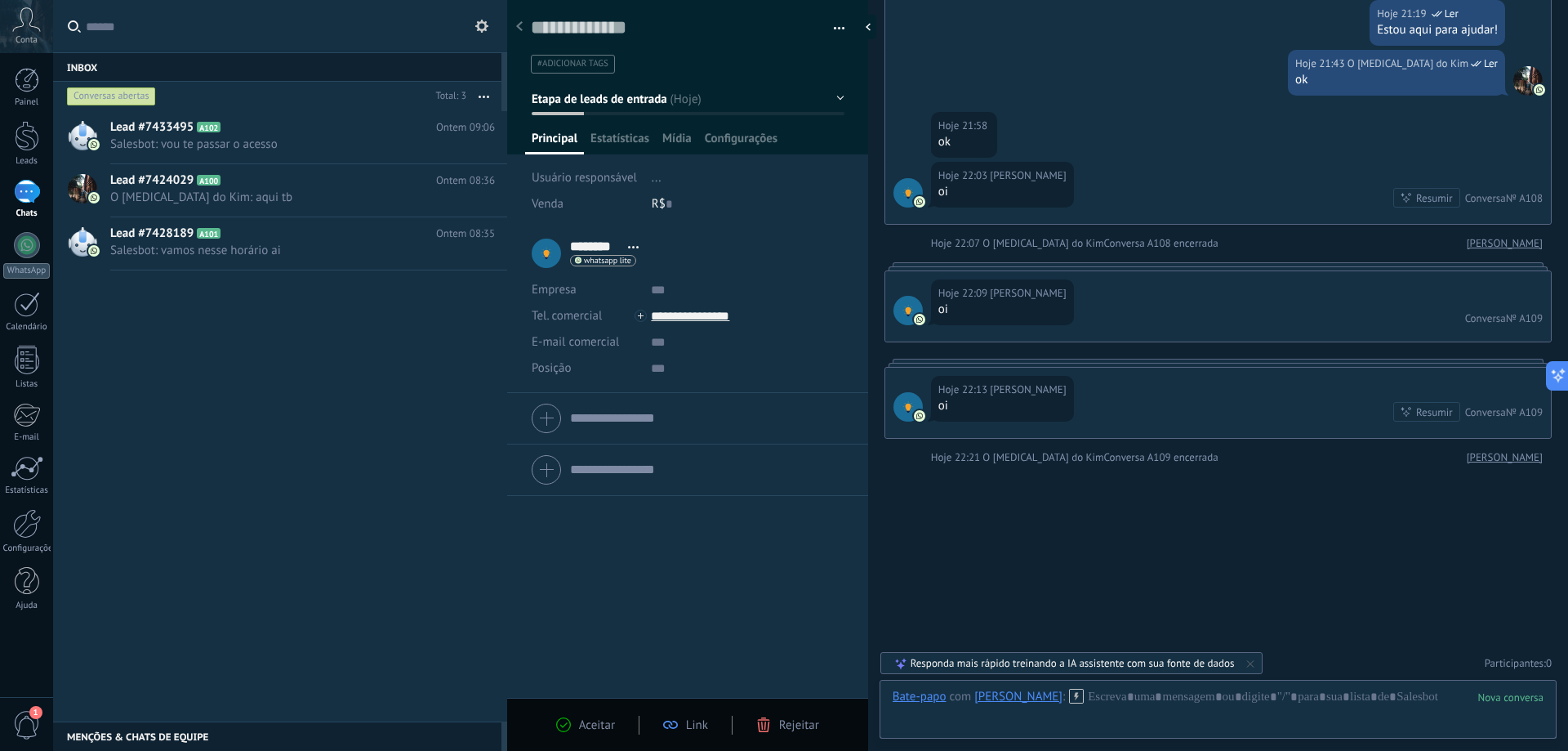
scroll to position [2125, 0]
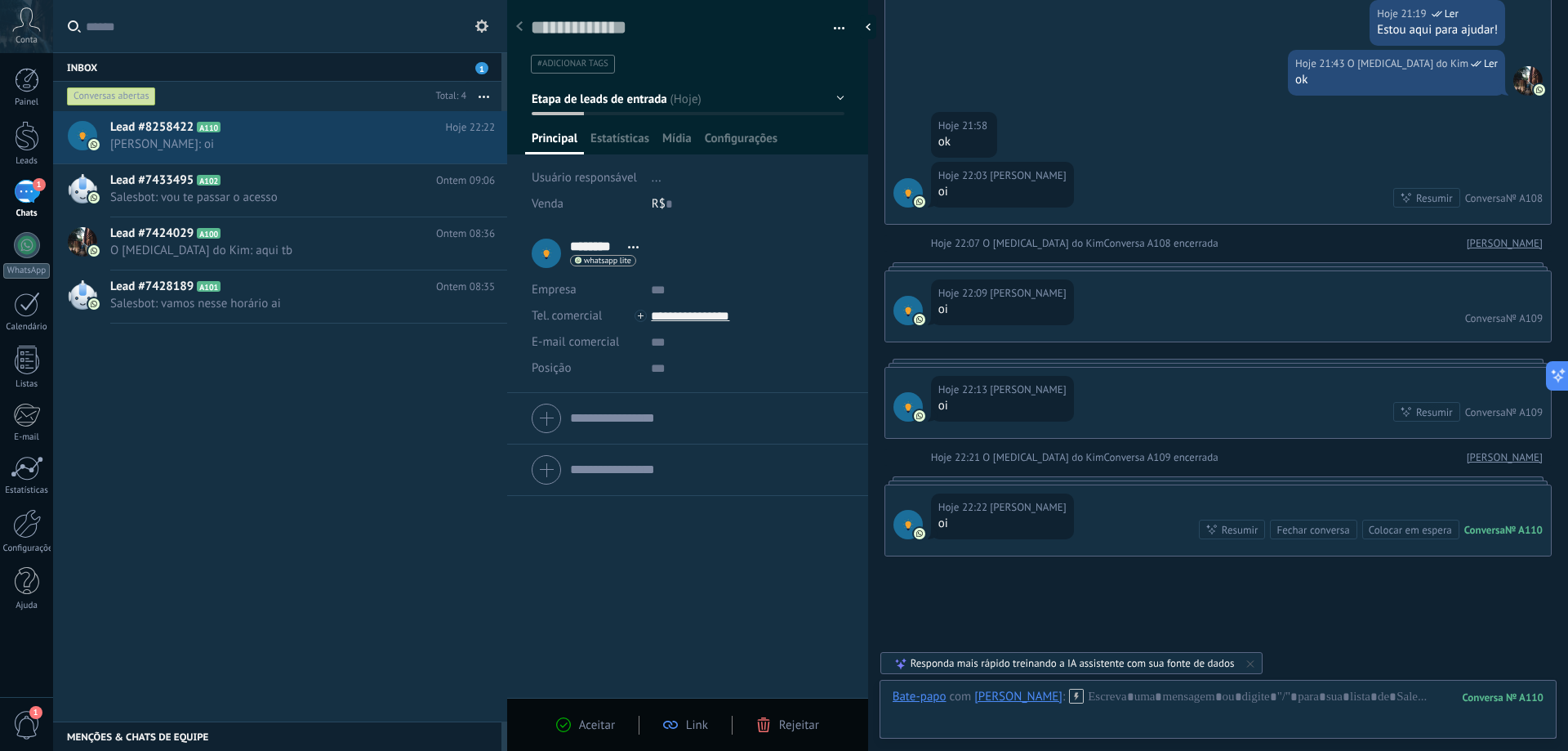
click at [836, 31] on span "button" at bounding box center [839, 31] width 12 height 4
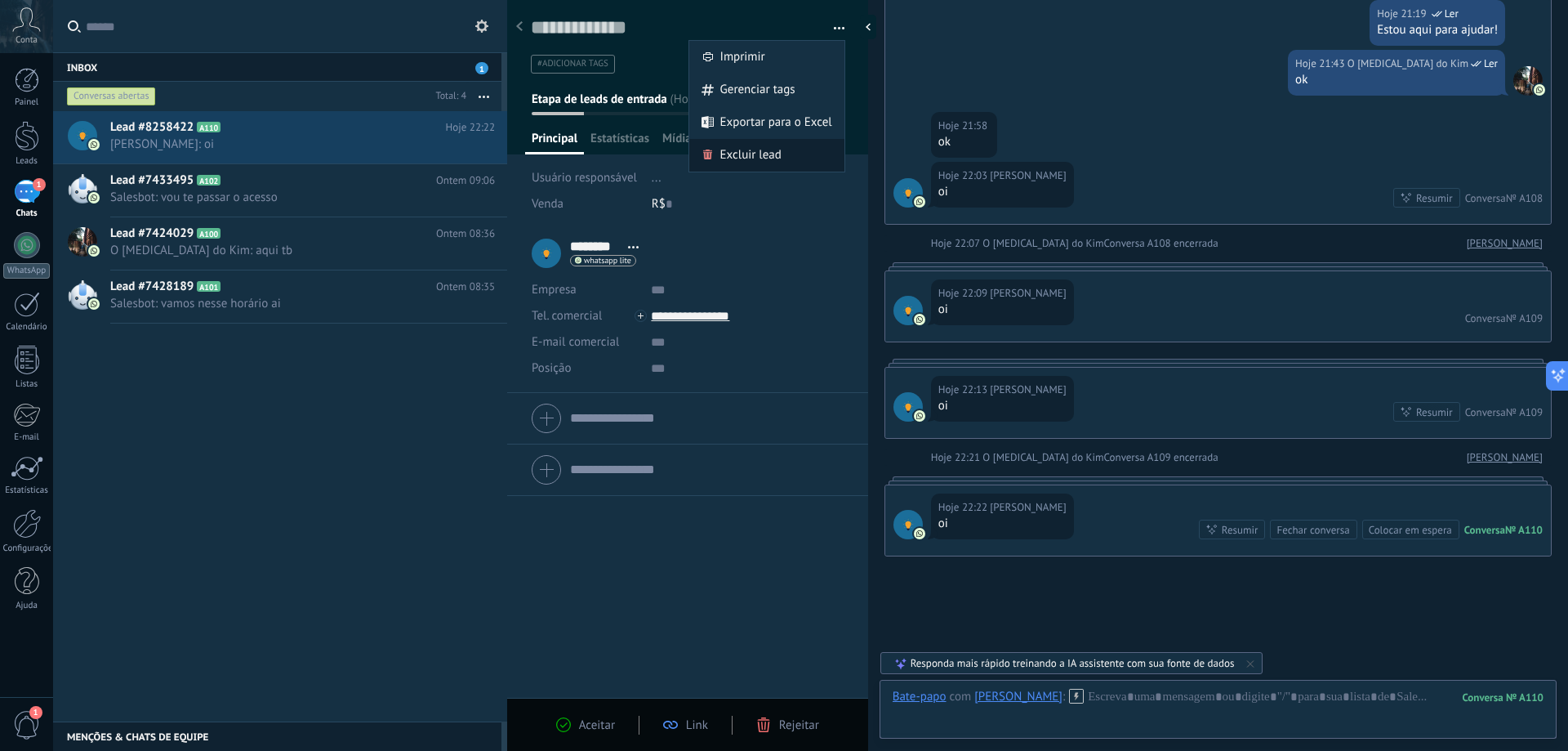
click at [760, 154] on span "Excluir lead" at bounding box center [751, 155] width 61 height 33
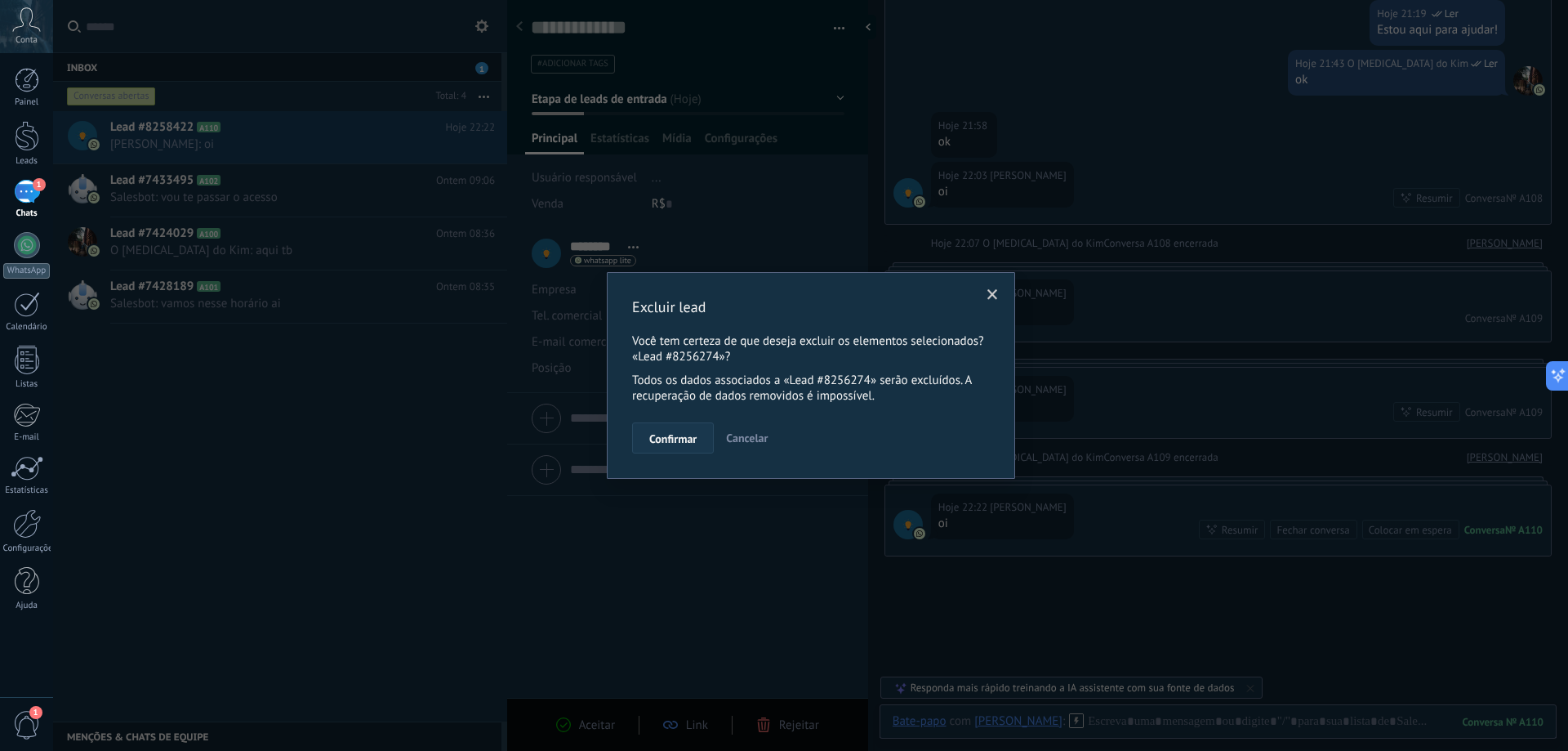
click at [668, 437] on span "Confirmar" at bounding box center [673, 439] width 47 height 12
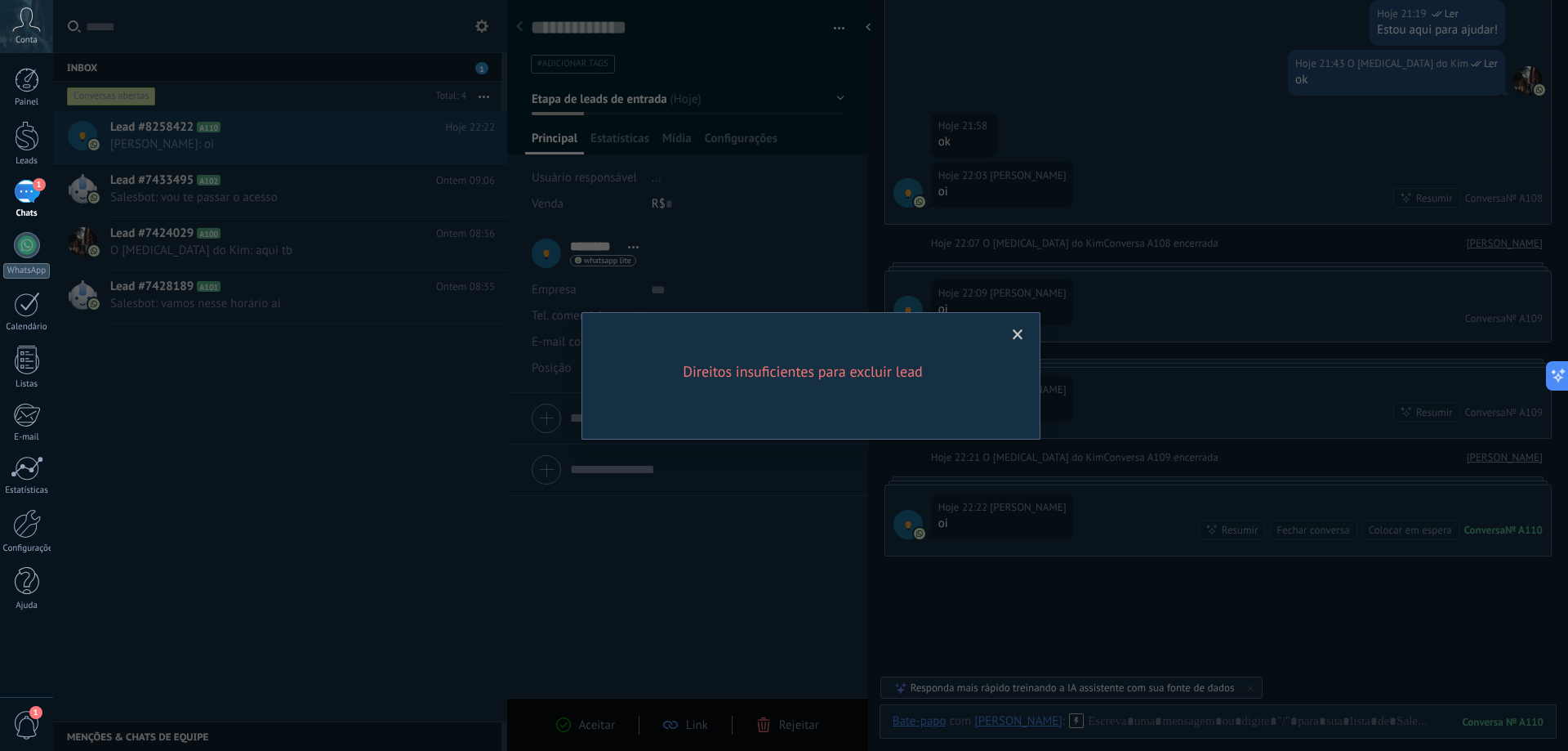
drag, startPoint x: 1016, startPoint y: 337, endPoint x: 907, endPoint y: 291, distance: 118.3
click at [1016, 337] on span at bounding box center [1018, 334] width 11 height 12
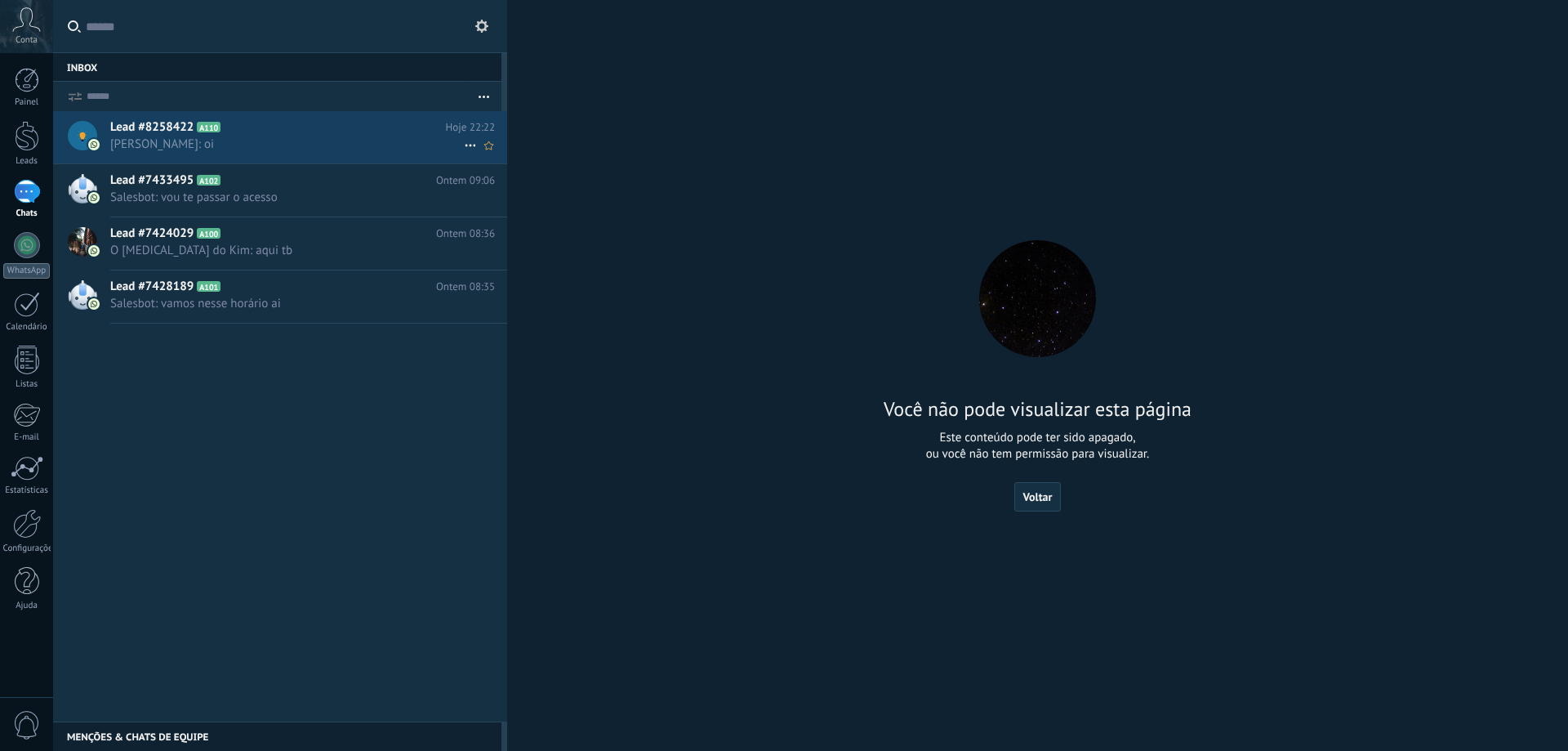
click at [406, 135] on h2 "Lead #8258422 A110" at bounding box center [279, 128] width 336 height 16
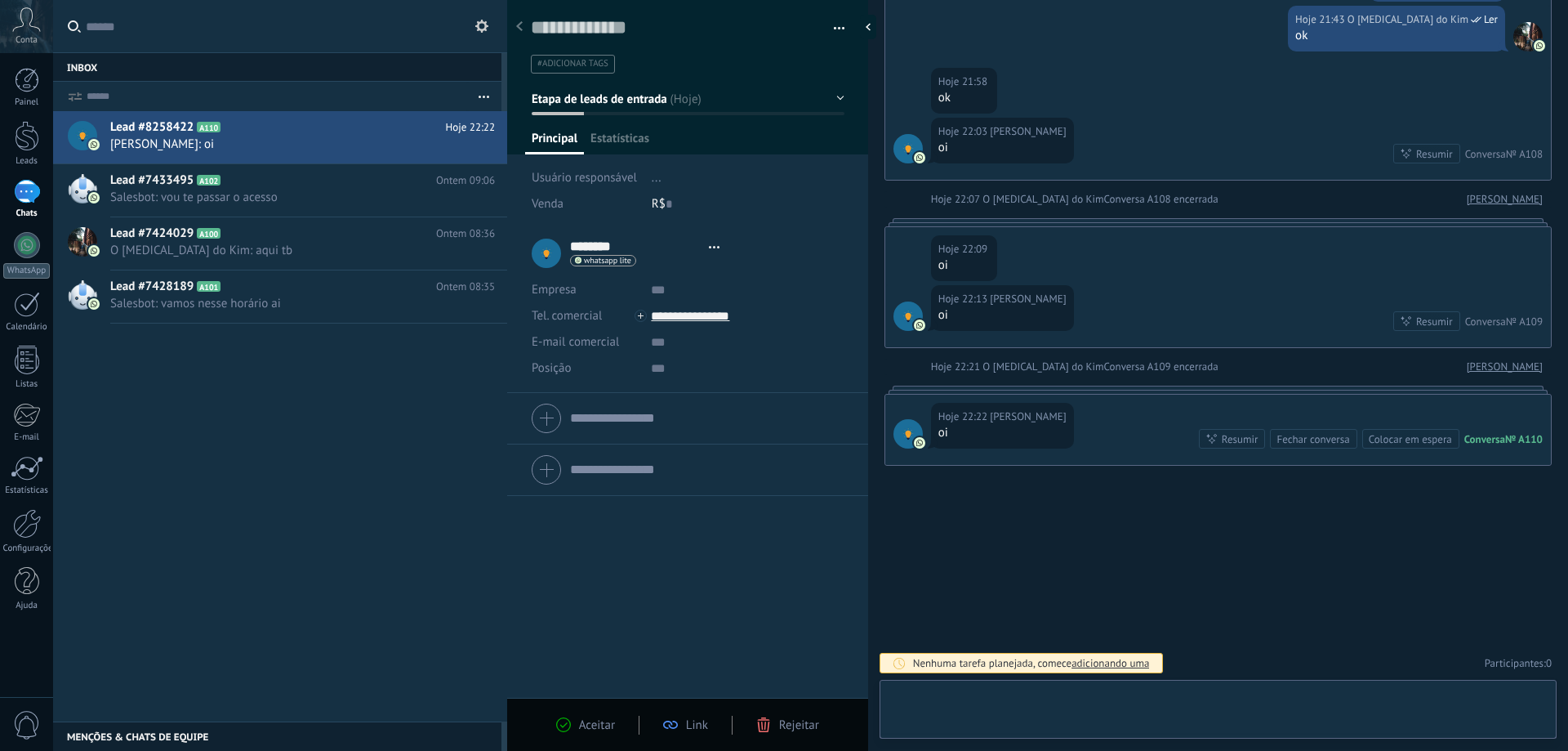
scroll to position [25, 0]
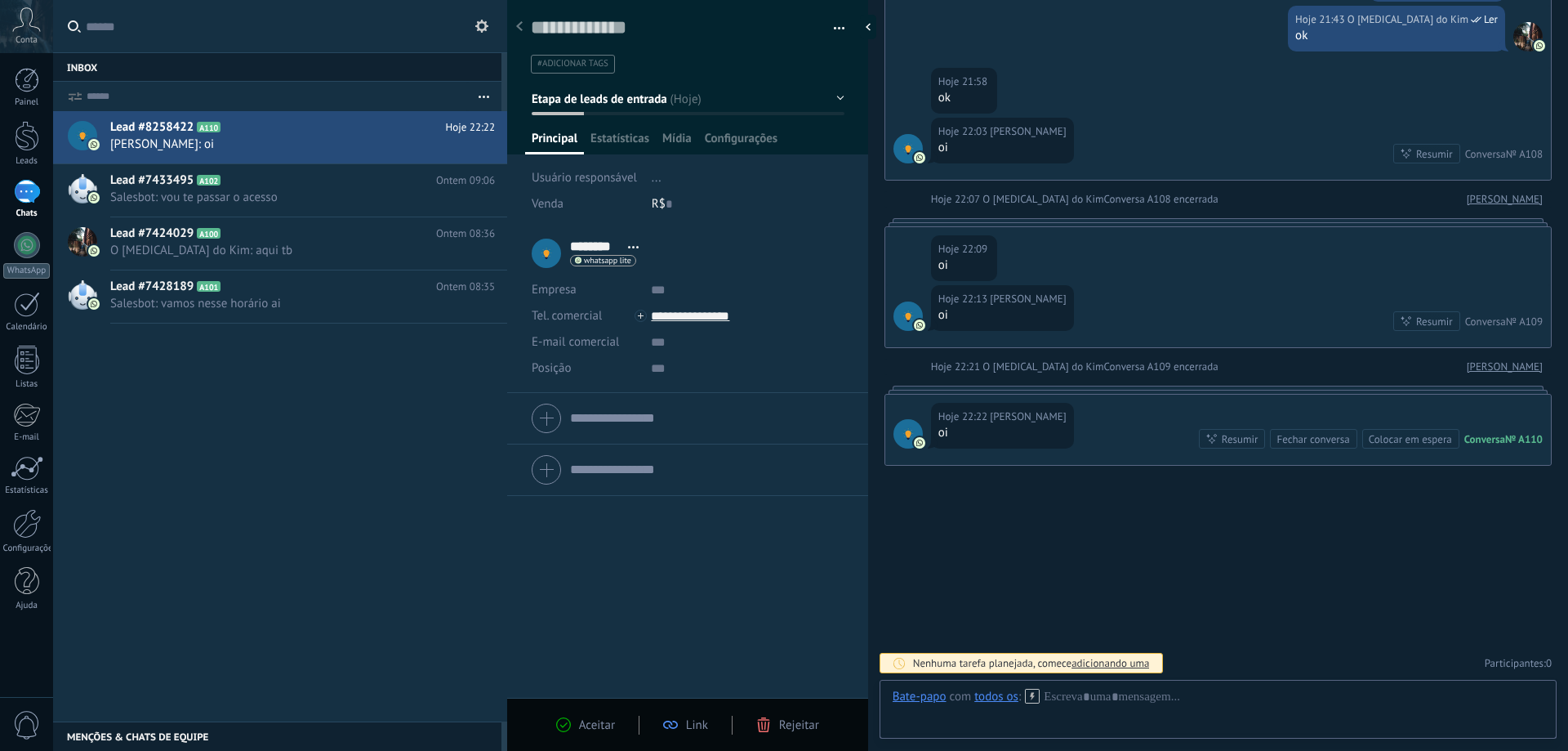
click at [837, 27] on button "button" at bounding box center [834, 28] width 24 height 25
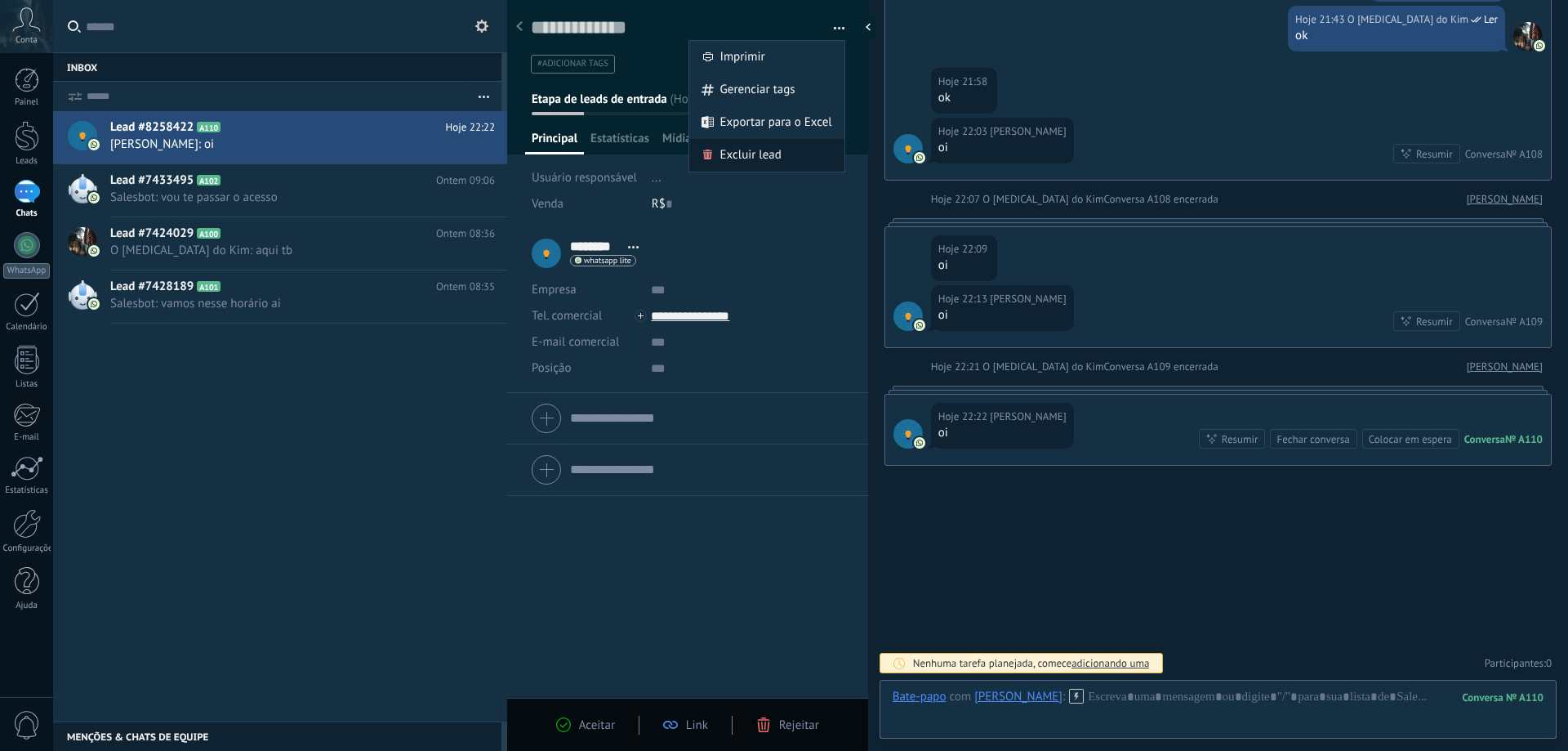
click at [763, 151] on span "Excluir lead" at bounding box center [751, 155] width 61 height 33
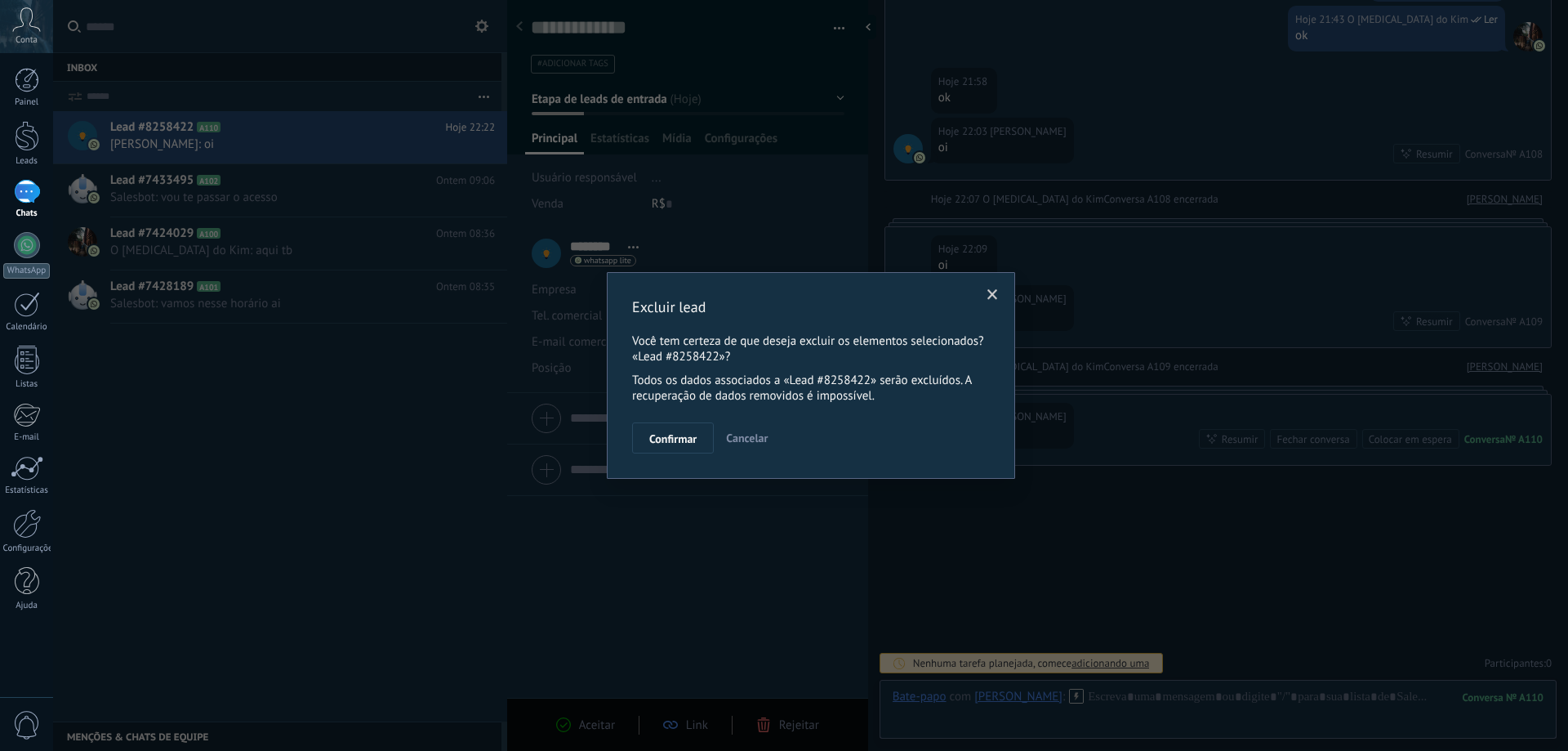
scroll to position [2195, 0]
click at [678, 430] on button "Confirmar" at bounding box center [672, 438] width 81 height 31
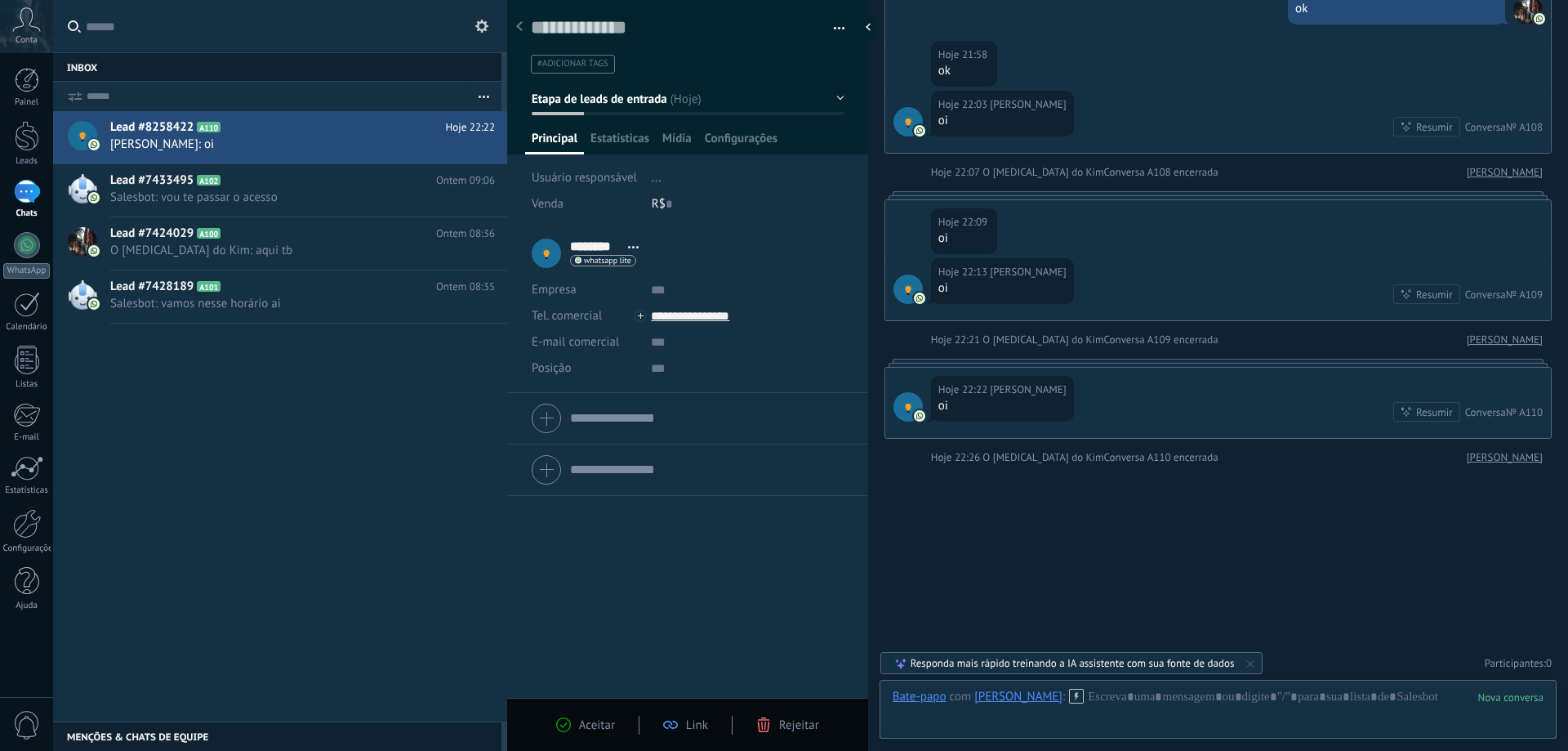
scroll to position [2221, 0]
